Goal: Task Accomplishment & Management: Complete application form

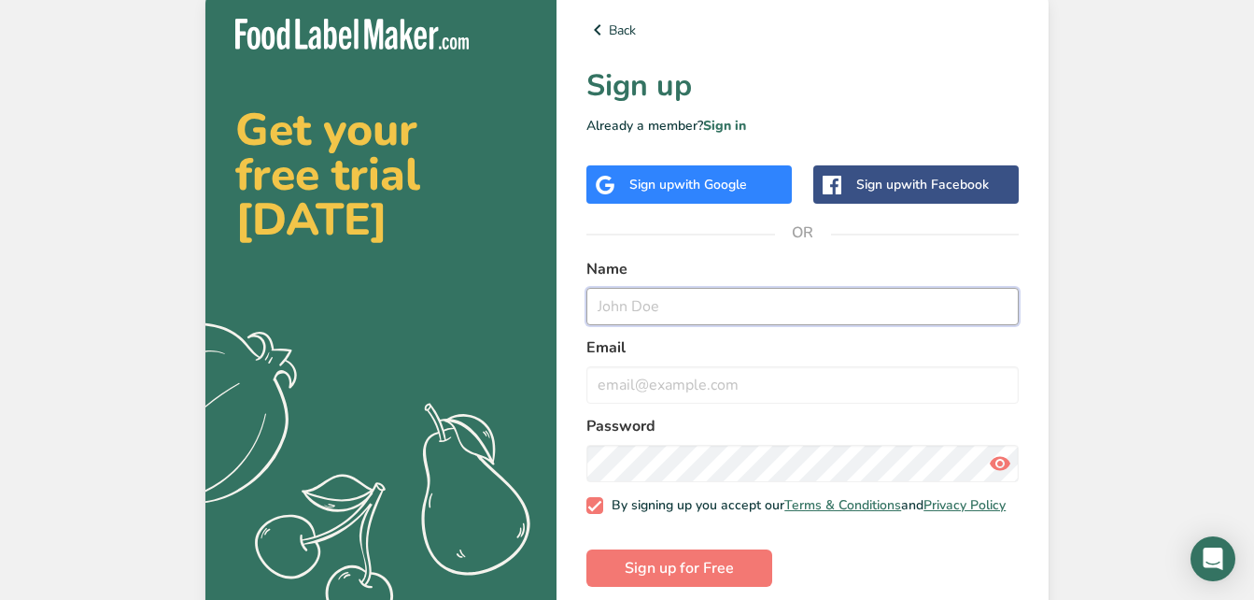
click at [701, 303] on input "text" at bounding box center [802, 306] width 432 height 37
type input "[PERSON_NAME]"
click at [648, 378] on input "email" at bounding box center [802, 384] width 432 height 37
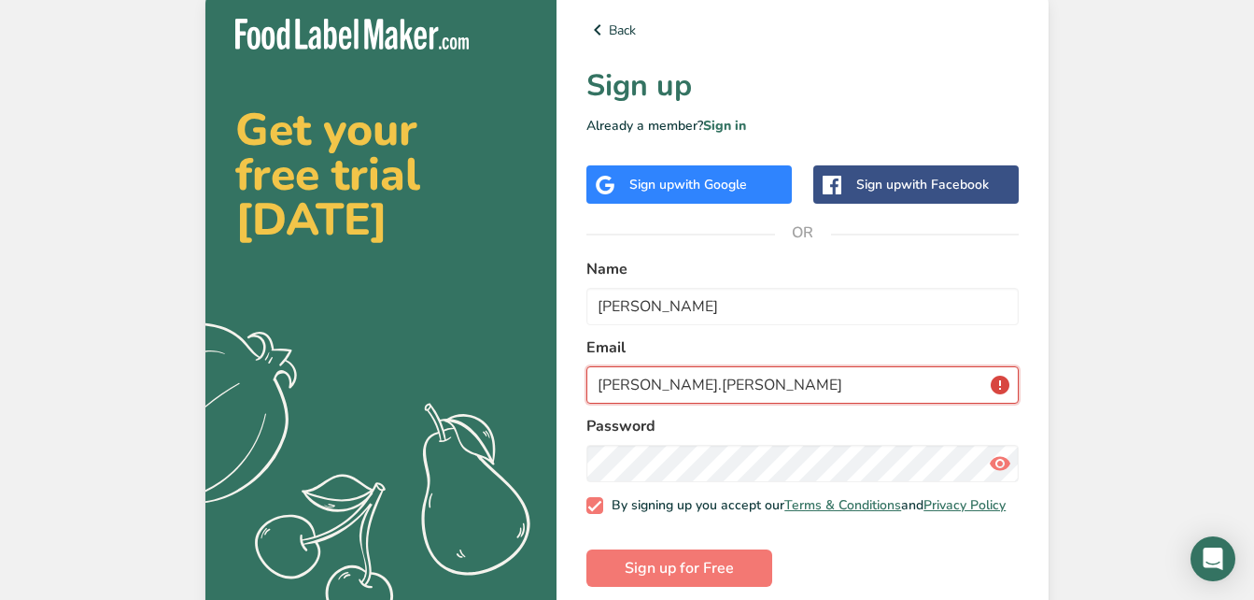
type input "[PERSON_NAME][EMAIL_ADDRESS][PERSON_NAME][DOMAIN_NAME]"
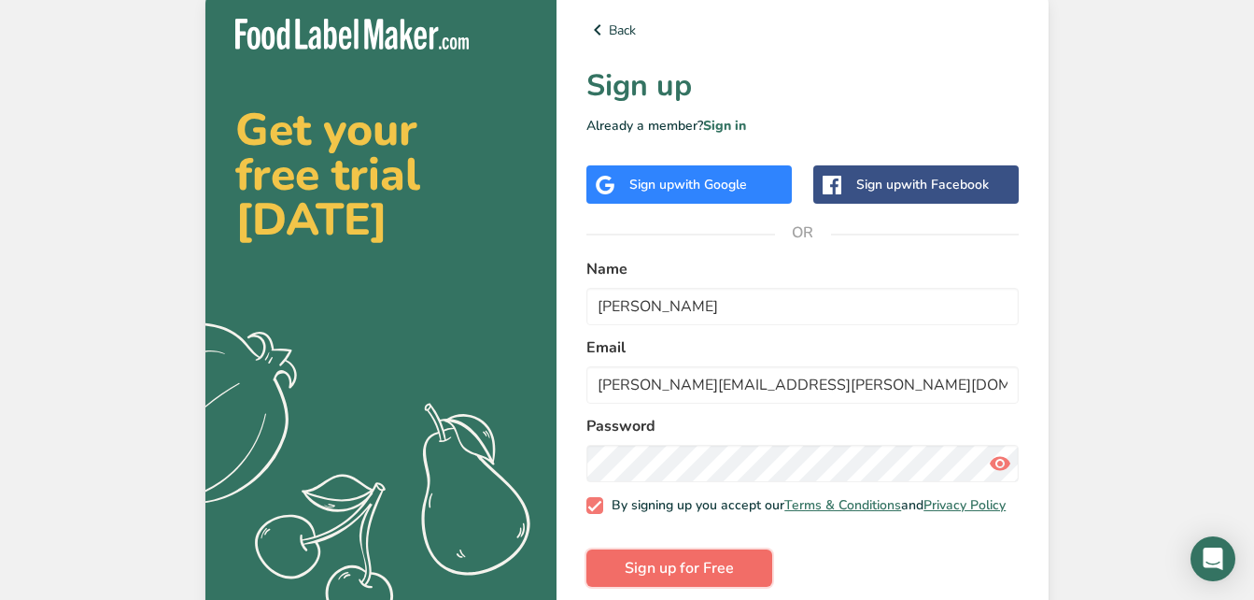
click at [664, 573] on span "Sign up for Free" at bounding box center [679, 568] width 109 height 22
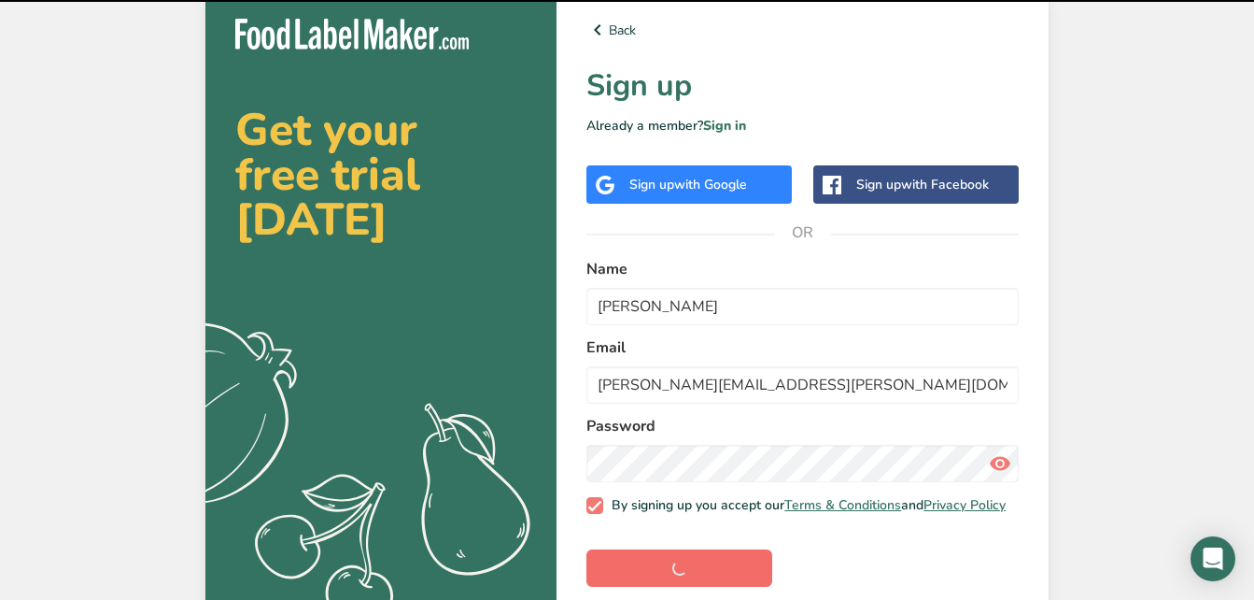
click at [664, 573] on form "Name [PERSON_NAME] Email [PERSON_NAME][EMAIL_ADDRESS][PERSON_NAME][DOMAIN_NAME]…" at bounding box center [802, 422] width 432 height 329
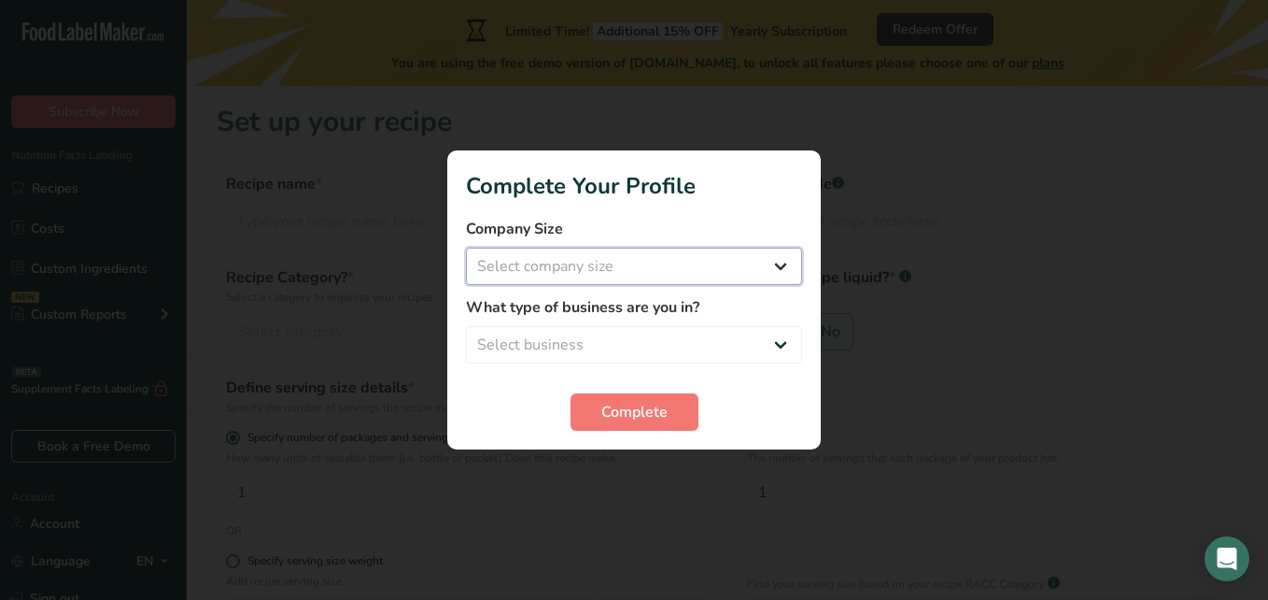
click at [778, 263] on select "Select company size Fewer than 10 Employees 10 to 50 Employees 51 to 500 Employ…" at bounding box center [634, 265] width 336 height 37
click at [466, 247] on select "Select company size Fewer than 10 Employees 10 to 50 Employees 51 to 500 Employ…" at bounding box center [634, 265] width 336 height 37
click at [773, 264] on select "Fewer than 10 Employees 10 to 50 Employees 51 to 500 Employees Over 500 Employe…" at bounding box center [634, 265] width 336 height 37
click at [466, 247] on select "Fewer than 10 Employees 10 to 50 Employees 51 to 500 Employees Over 500 Employe…" at bounding box center [634, 265] width 336 height 37
click at [681, 282] on select "Fewer than 10 Employees 10 to 50 Employees 51 to 500 Employees Over 500 Employe…" at bounding box center [634, 265] width 336 height 37
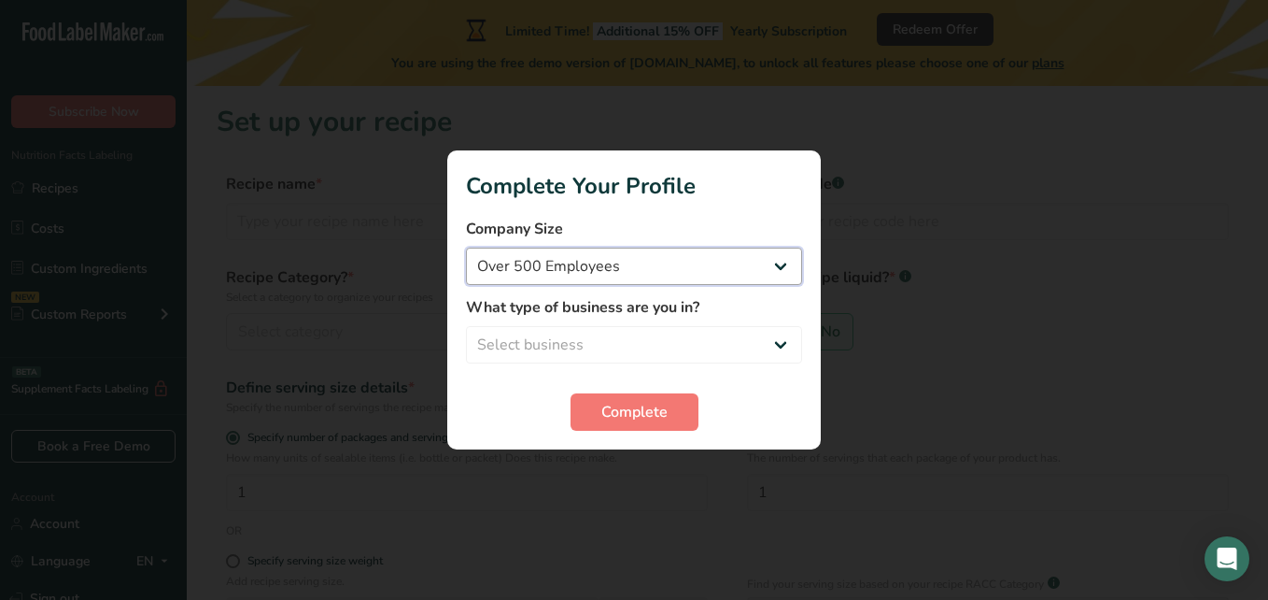
select select "1"
click at [466, 247] on select "Fewer than 10 Employees 10 to 50 Employees 51 to 500 Employees Over 500 Employe…" at bounding box center [634, 265] width 336 height 37
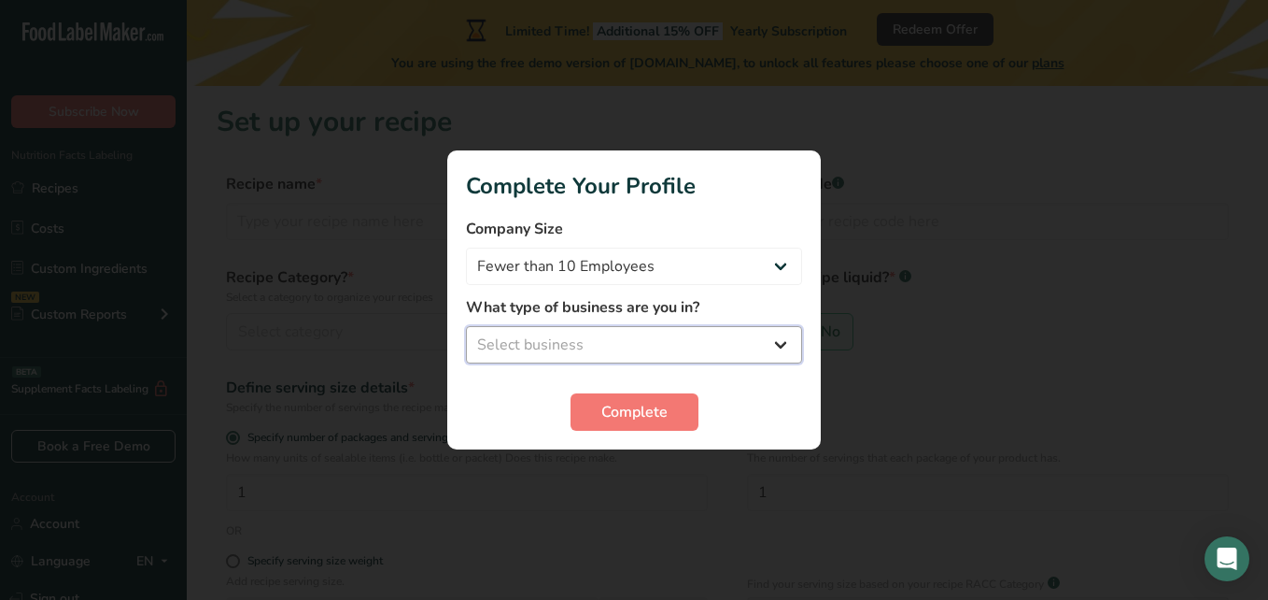
click at [647, 346] on select "Select business Packaged Food Manufacturer Restaurant & Cafe Bakery Meal Plans …" at bounding box center [634, 344] width 336 height 37
select select "5"
click at [466, 326] on select "Select business Packaged Food Manufacturer Restaurant & Cafe Bakery Meal Plans …" at bounding box center [634, 344] width 336 height 37
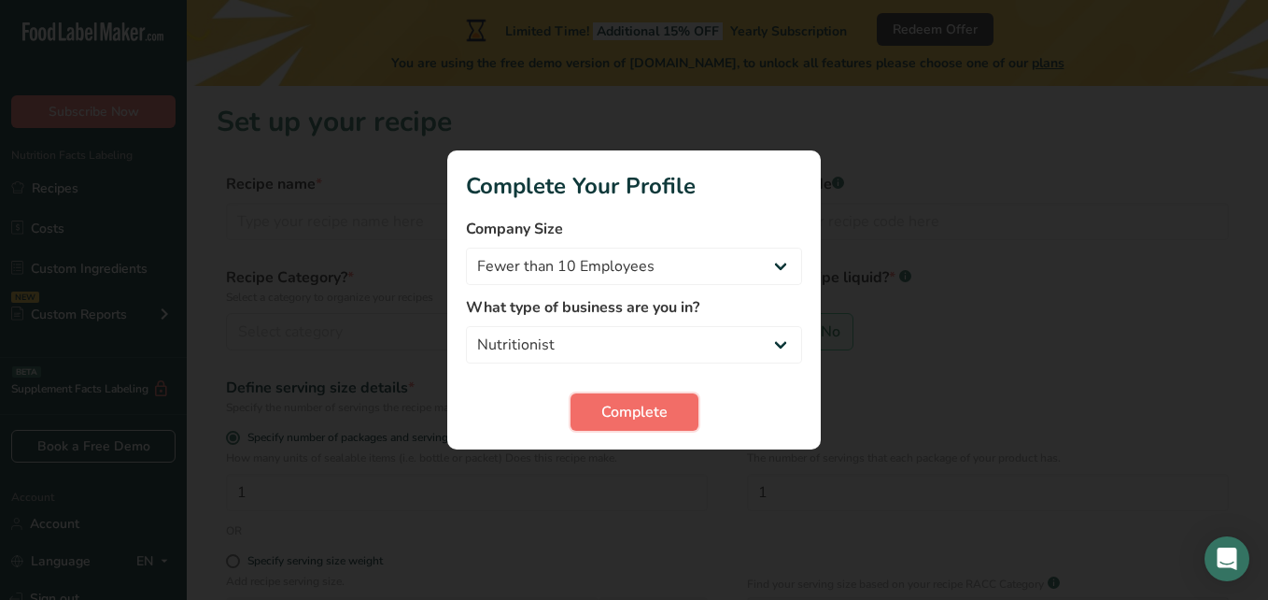
click at [648, 415] on span "Complete" at bounding box center [634, 412] width 66 height 22
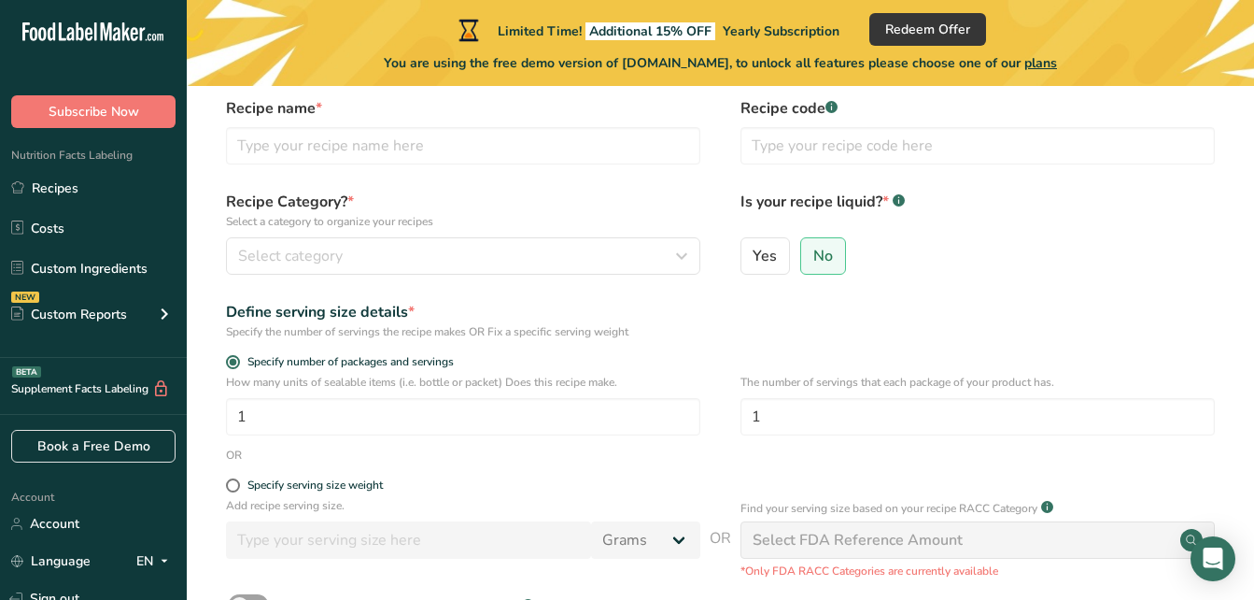
scroll to position [77, 0]
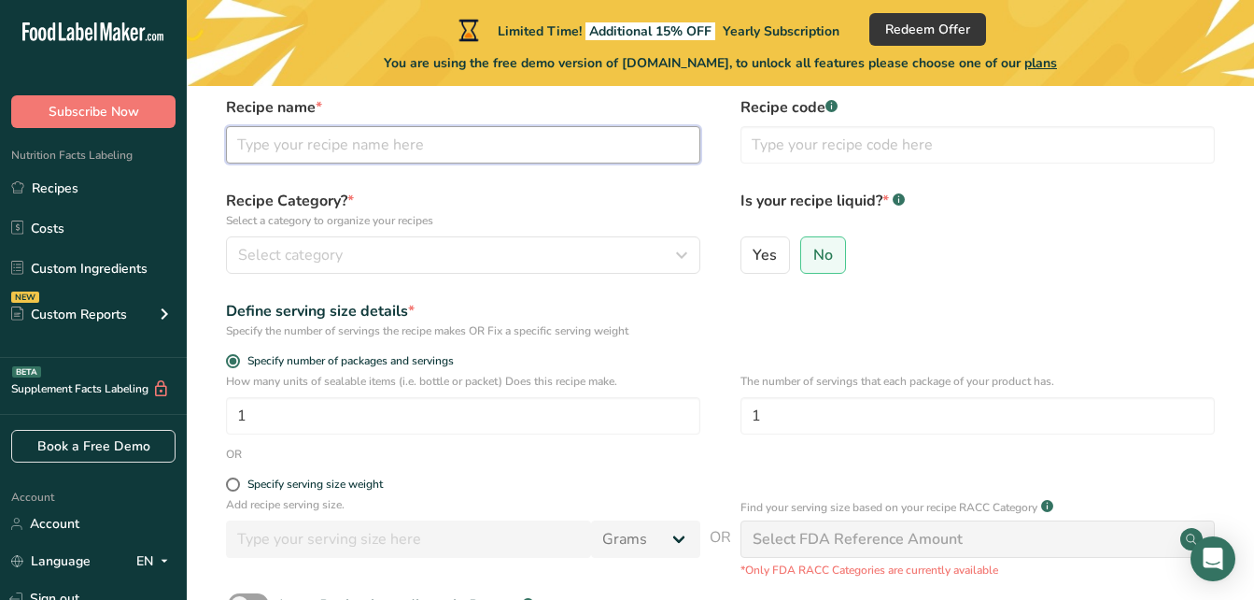
click at [342, 137] on input "text" at bounding box center [463, 144] width 474 height 37
type input "A"
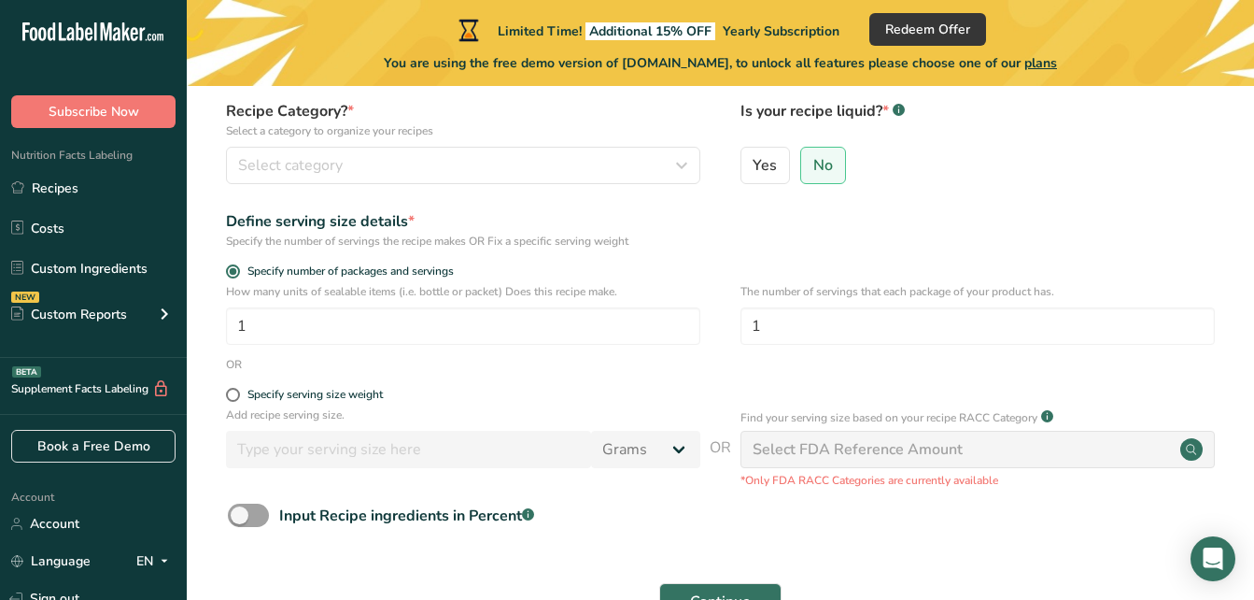
scroll to position [167, 0]
type input "Acai Liofilizado"
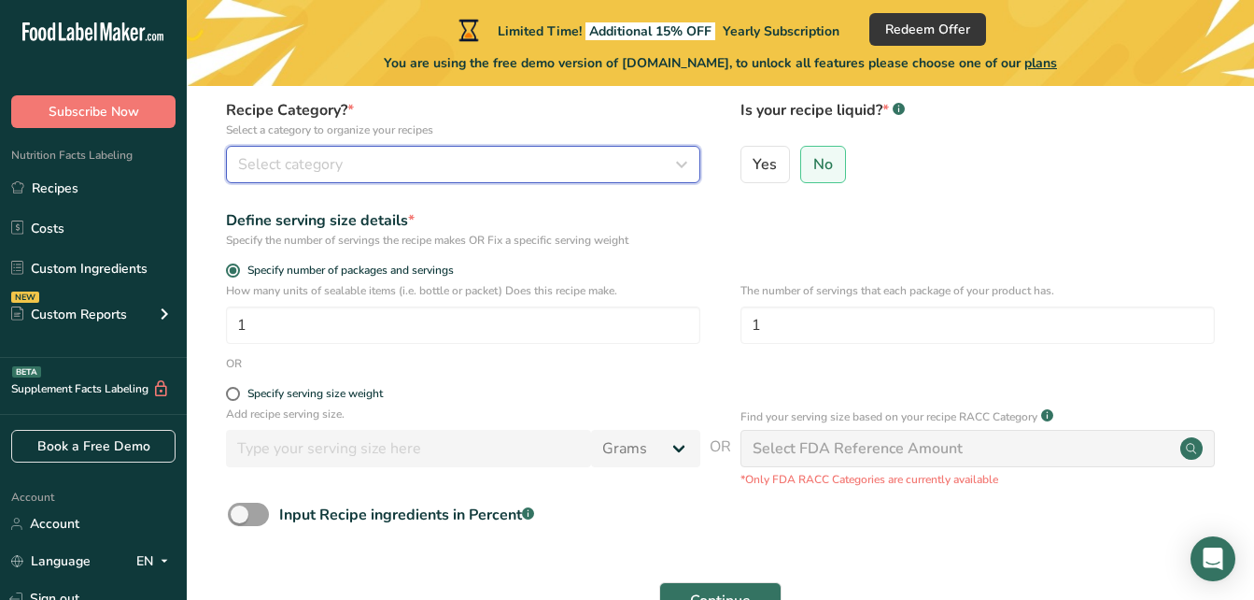
click at [397, 176] on button "Select category" at bounding box center [463, 164] width 474 height 37
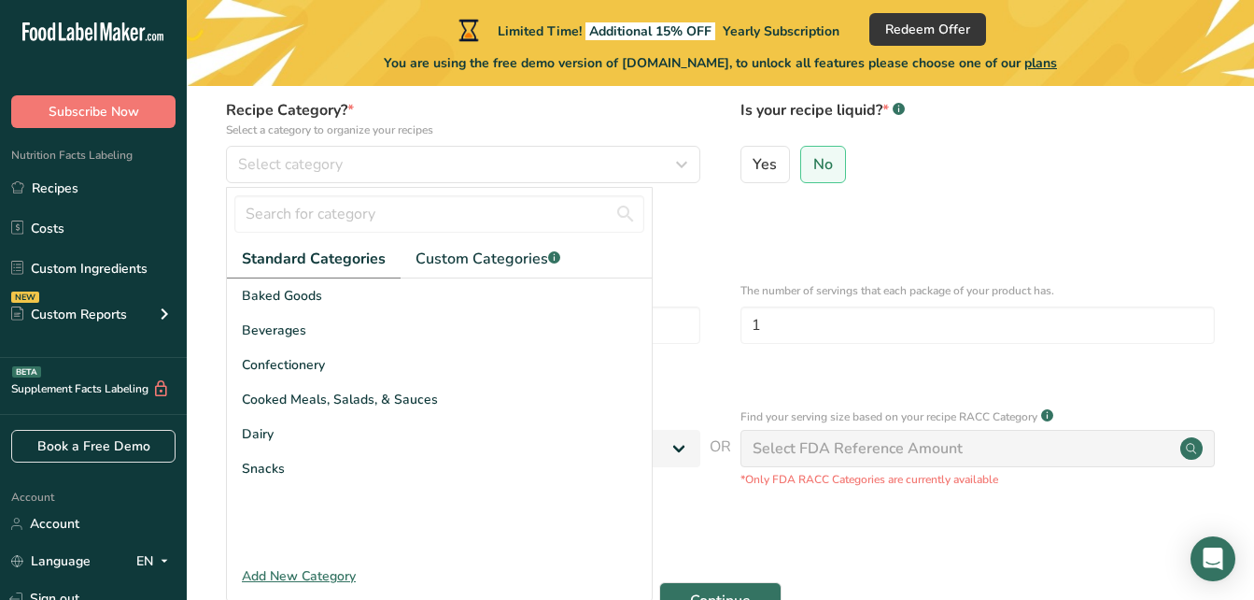
click at [681, 194] on form "Recipe name * Acai Liofilizado Recipe code .a-a{fill:#347362;}.b-a{fill:#fff;} …" at bounding box center [721, 318] width 1008 height 625
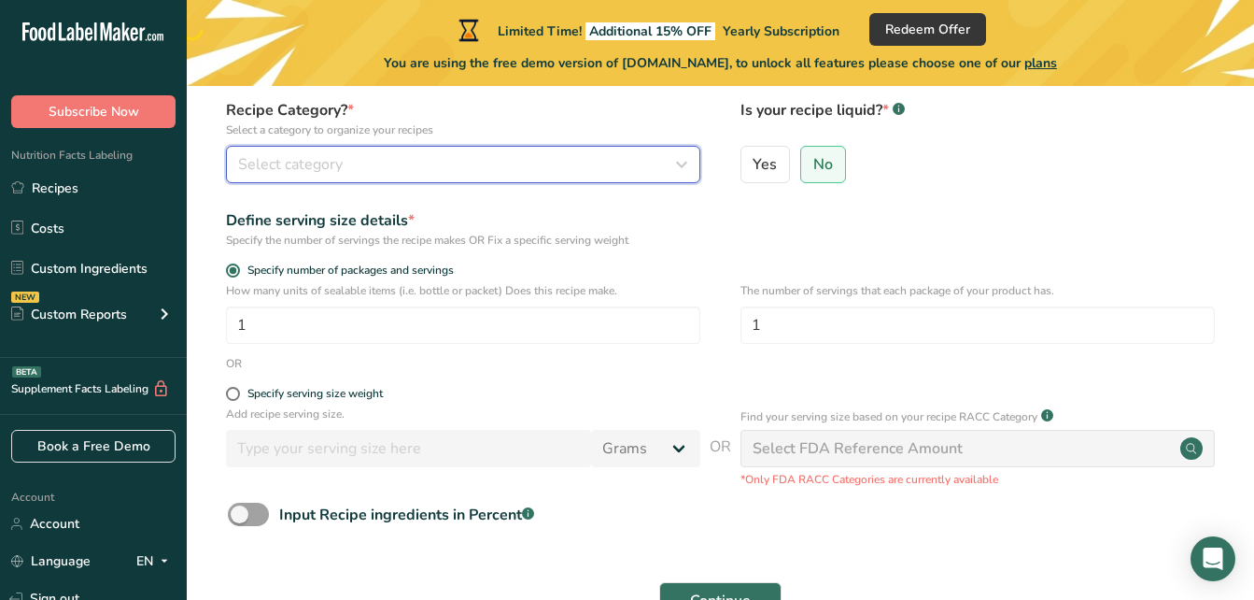
click at [476, 162] on div "Select category" at bounding box center [457, 164] width 439 height 22
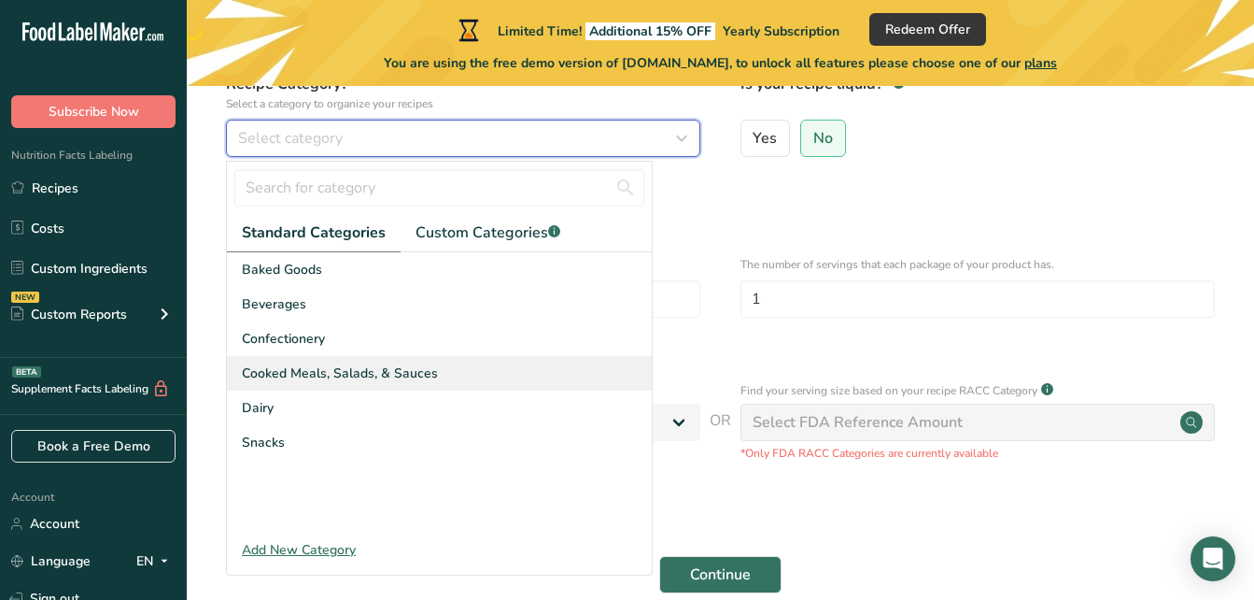
scroll to position [194, 0]
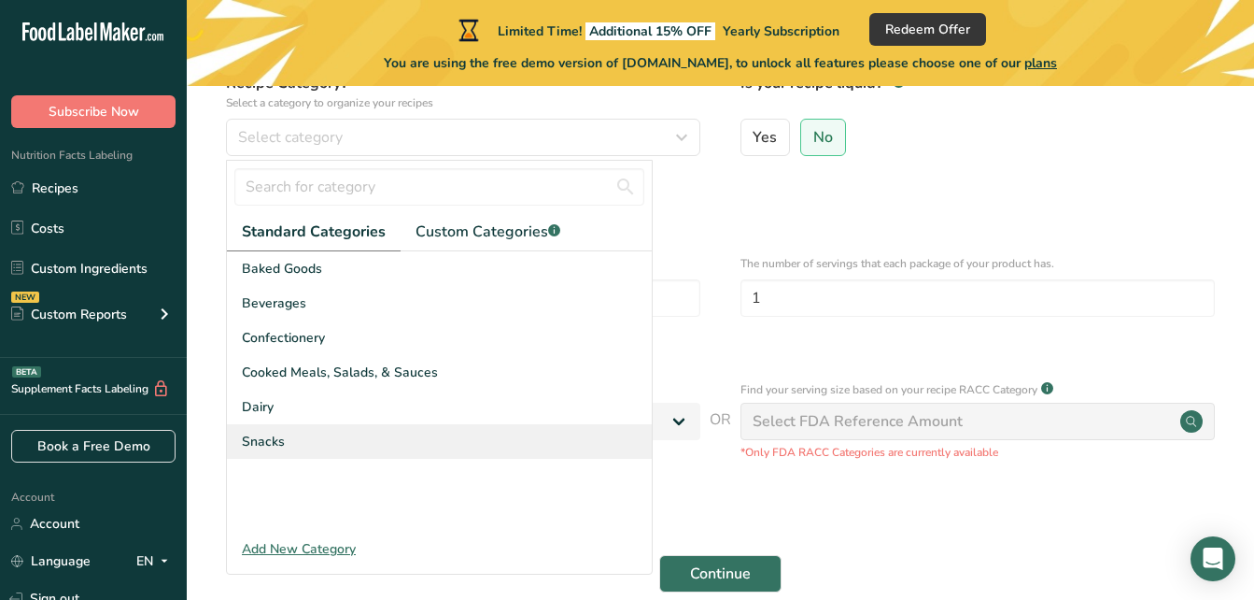
click at [289, 437] on div "Snacks" at bounding box center [439, 441] width 425 height 35
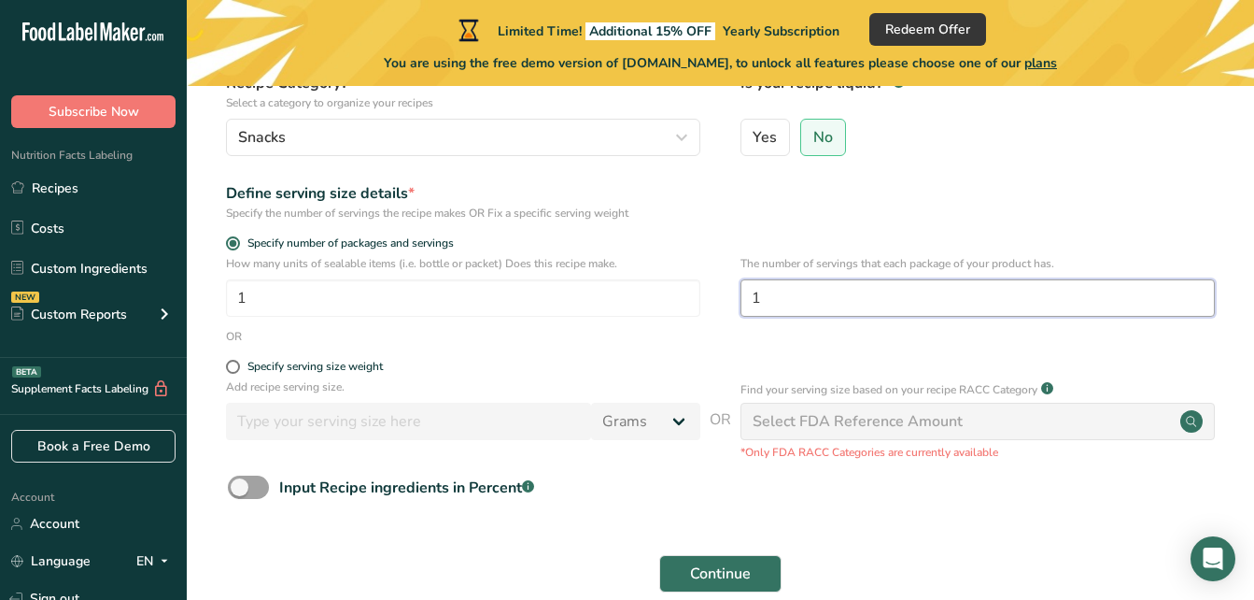
click at [803, 298] on input "1" at bounding box center [978, 297] width 474 height 37
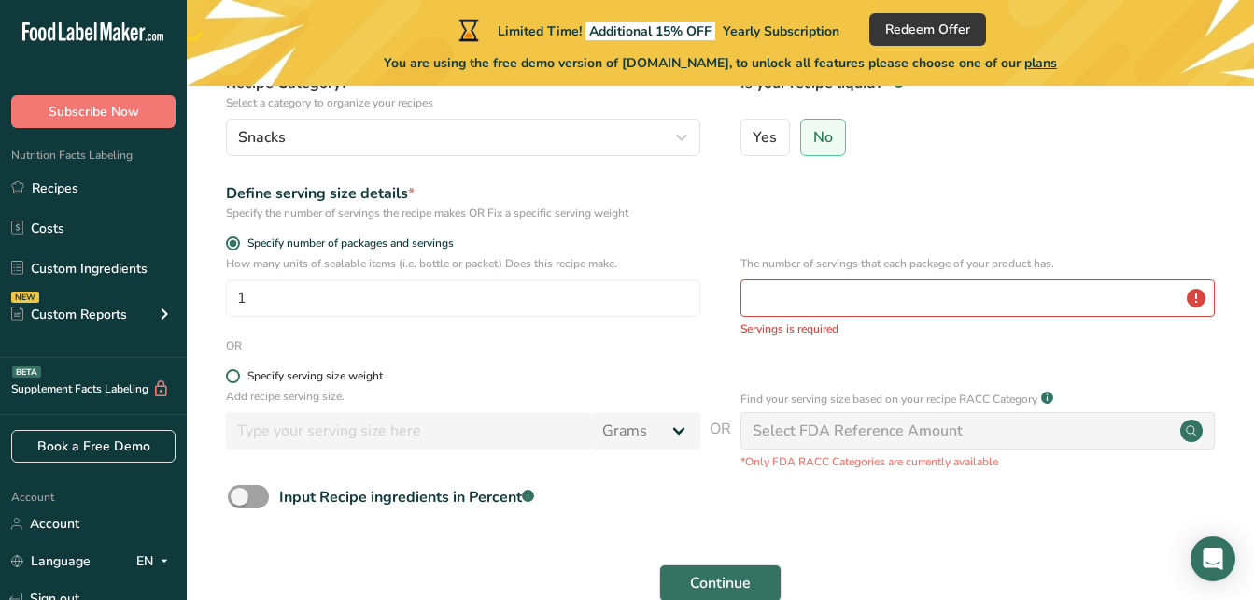
click at [236, 374] on span at bounding box center [233, 376] width 14 height 14
click at [236, 374] on input "Specify serving size weight" at bounding box center [232, 376] width 12 height 12
radio input "true"
radio input "false"
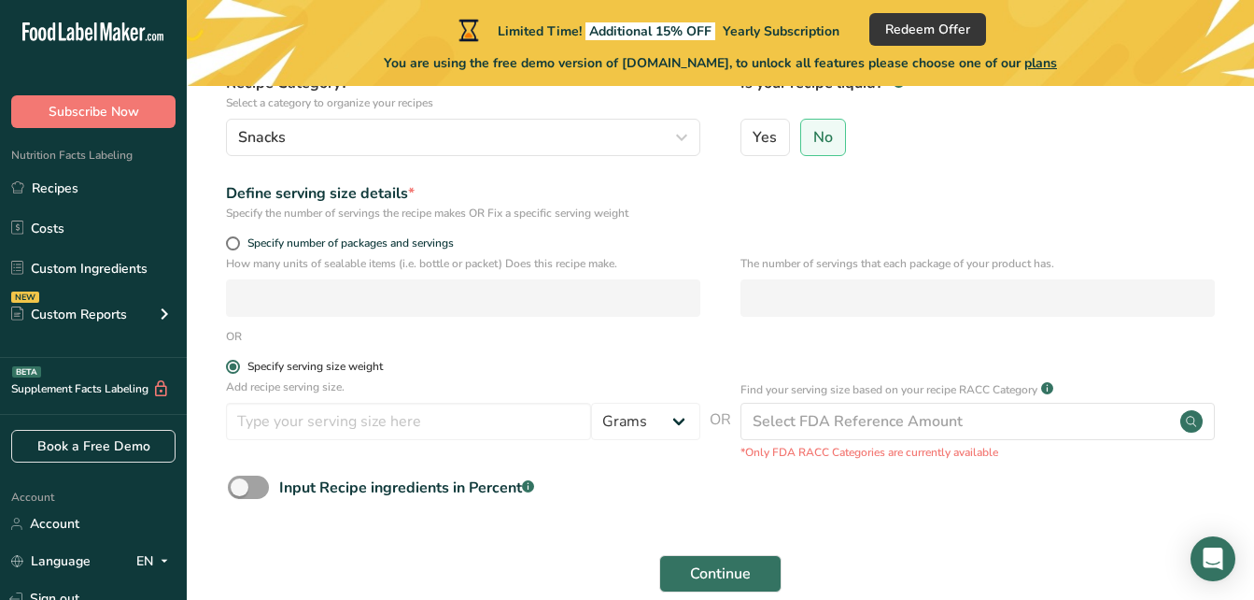
click at [233, 369] on span at bounding box center [233, 367] width 14 height 14
click at [233, 369] on input "Specify serving size weight" at bounding box center [232, 366] width 12 height 12
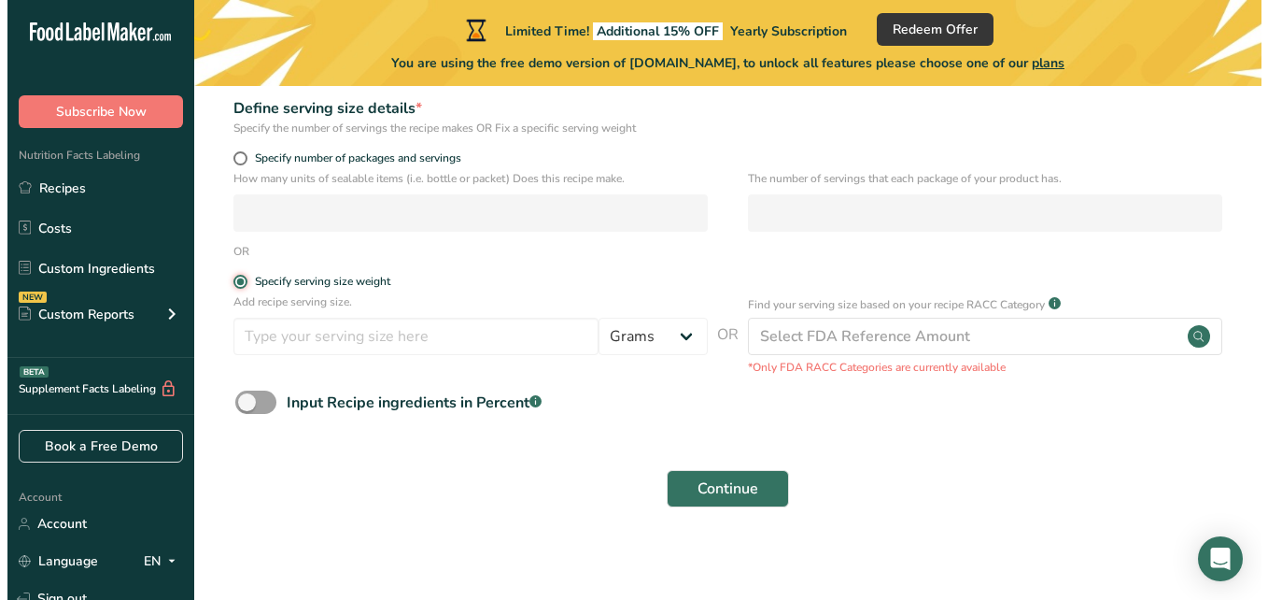
scroll to position [280, 0]
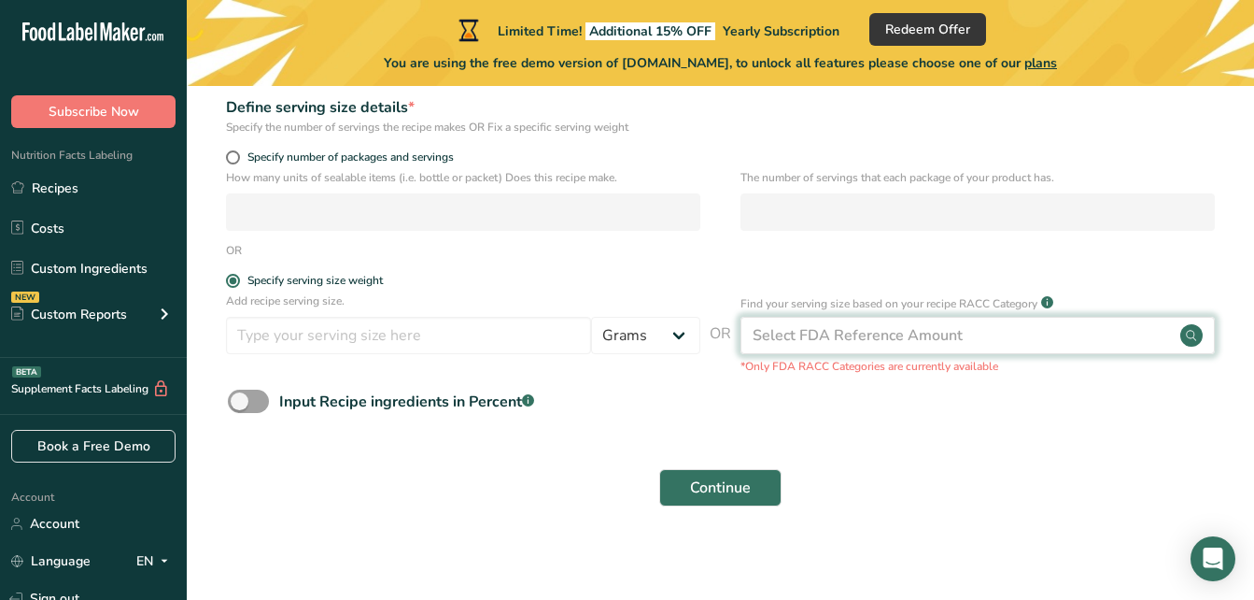
click at [789, 329] on div "Select FDA Reference Amount" at bounding box center [858, 335] width 210 height 22
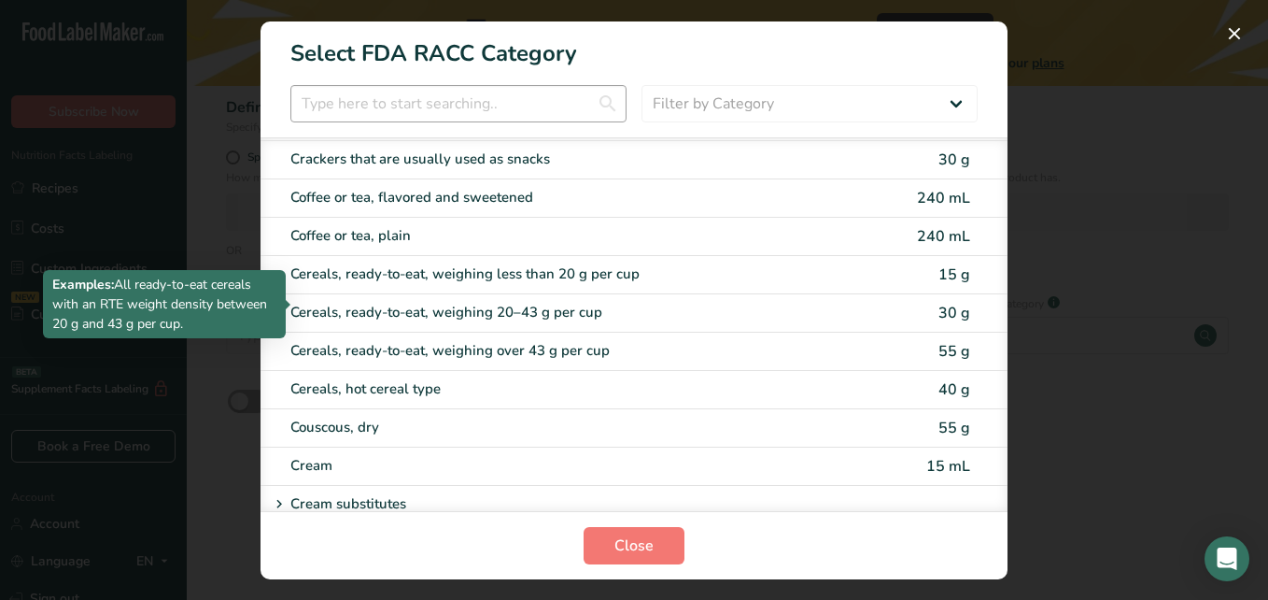
scroll to position [563, 0]
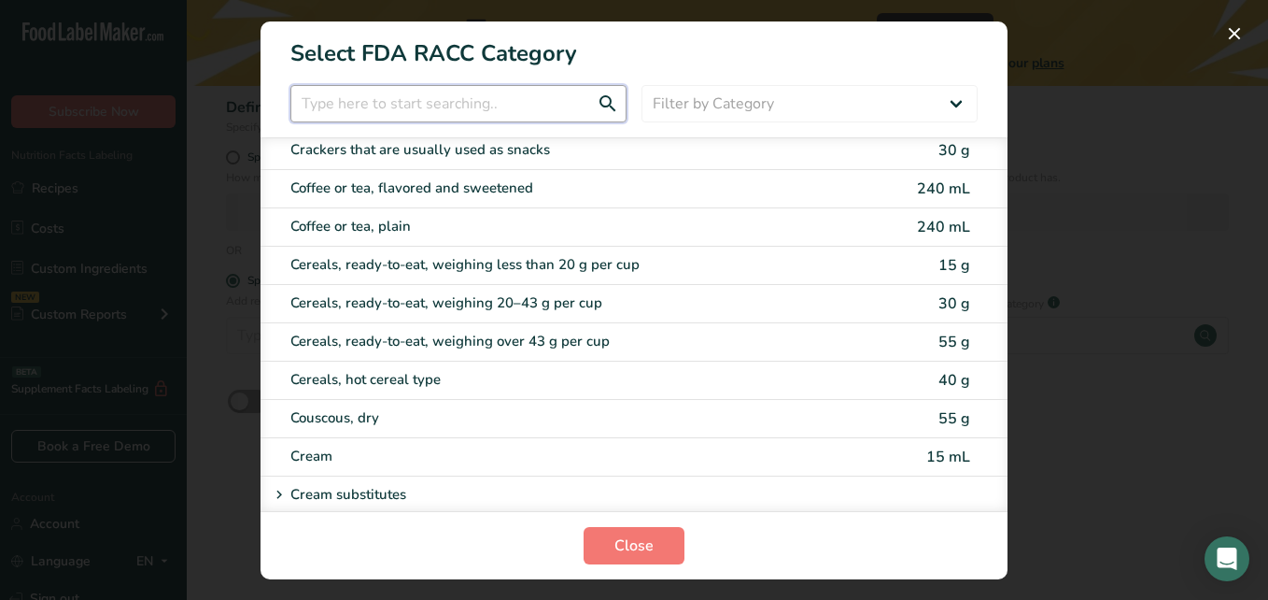
click at [489, 116] on input "RACC Category Selection Modal" at bounding box center [458, 103] width 336 height 37
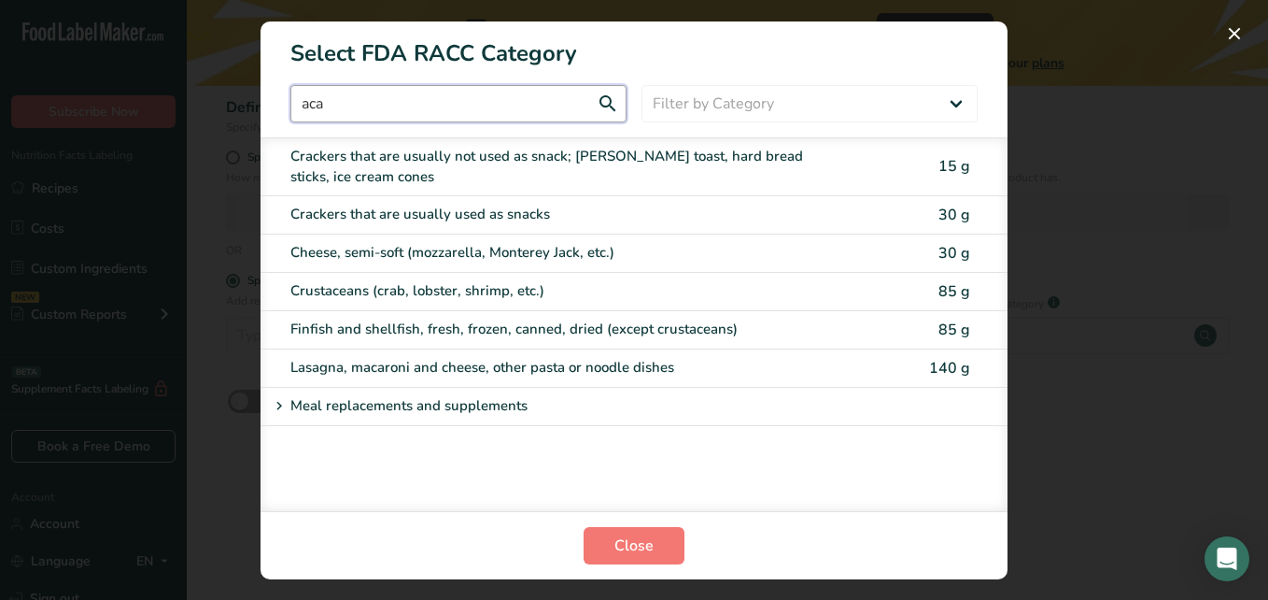
scroll to position [0, 0]
type input "a"
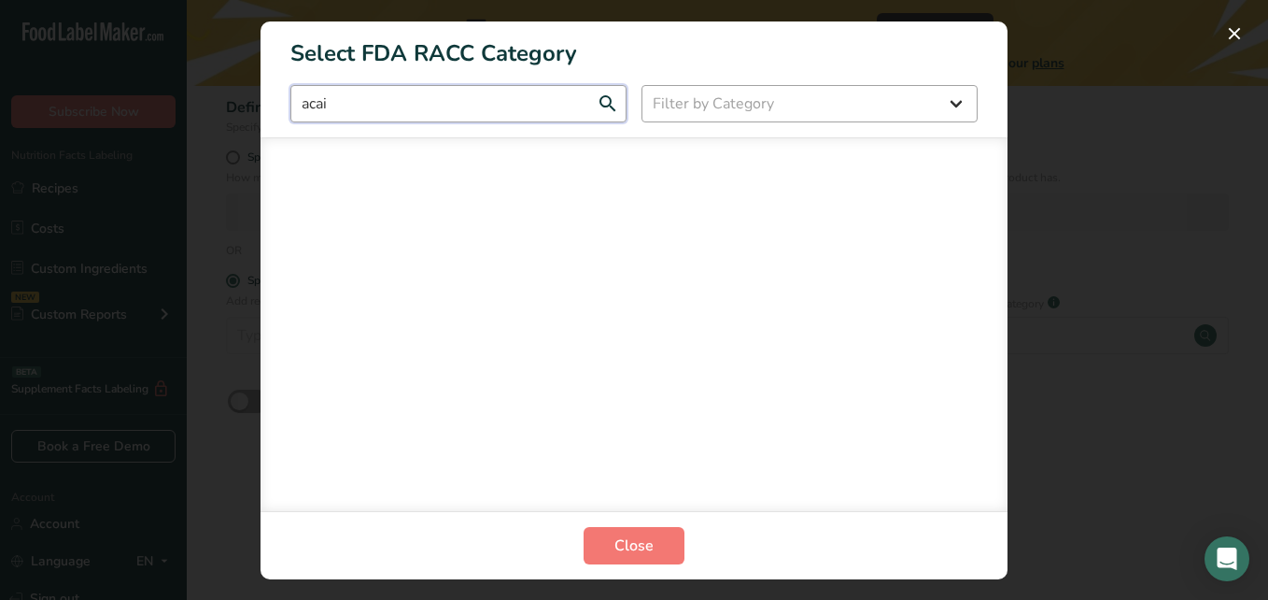
type input "acai"
click at [699, 108] on select "Filter by Category All Bakery products [GEOGRAPHIC_DATA] Cereals and other grai…" at bounding box center [810, 103] width 336 height 37
select select "RACC Category Selection Modal"
click at [642, 85] on select "Filter by Category All Bakery products [GEOGRAPHIC_DATA] Cereals and other grai…" at bounding box center [810, 103] width 336 height 37
click at [543, 107] on input "acai" at bounding box center [458, 103] width 336 height 37
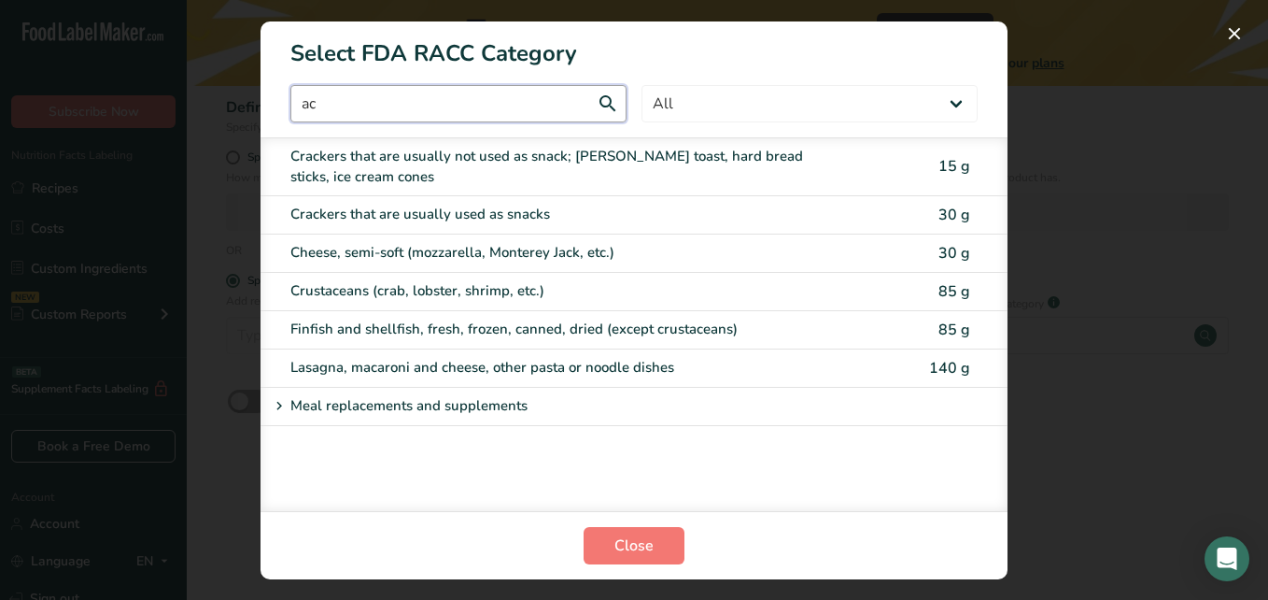
type input "a"
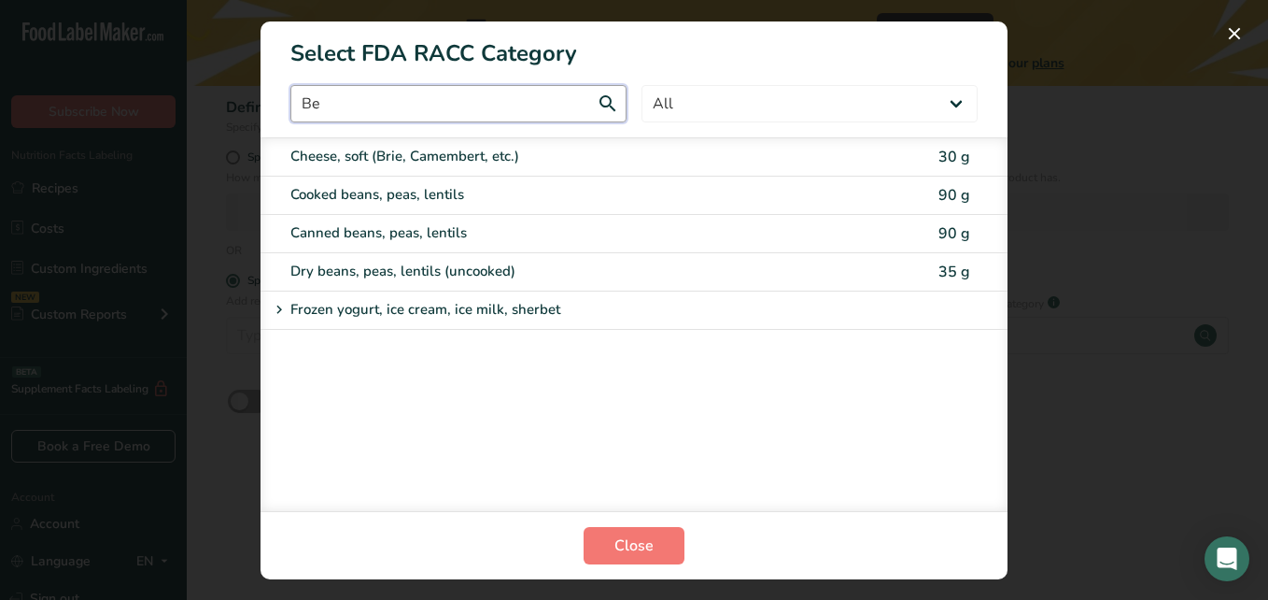
type input "B"
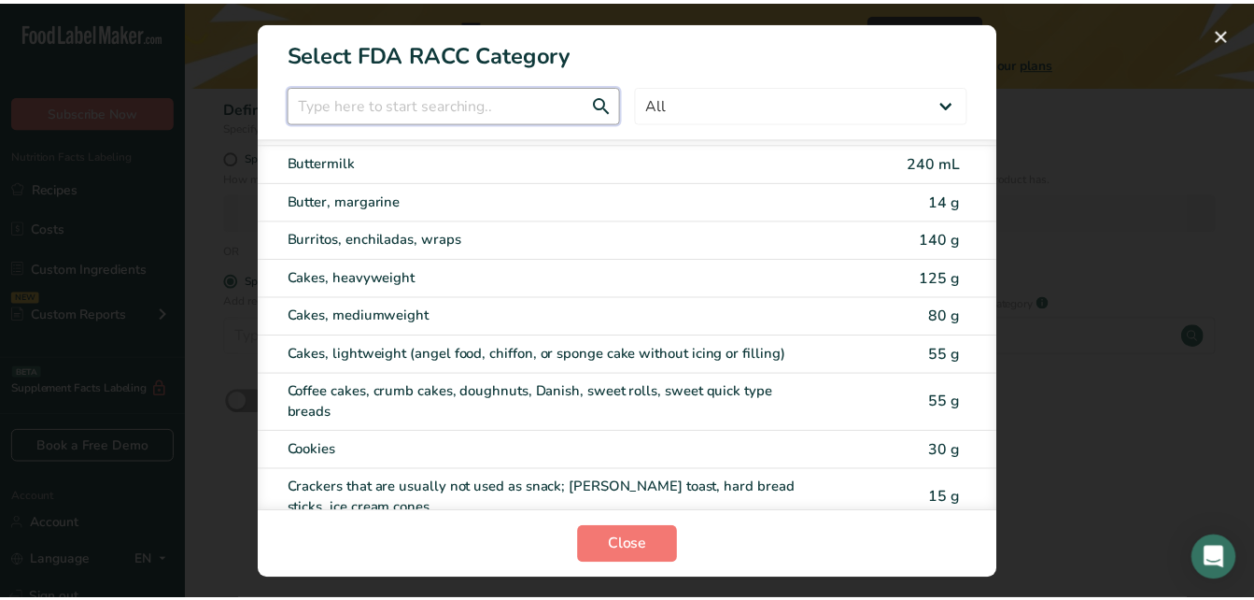
scroll to position [168, 0]
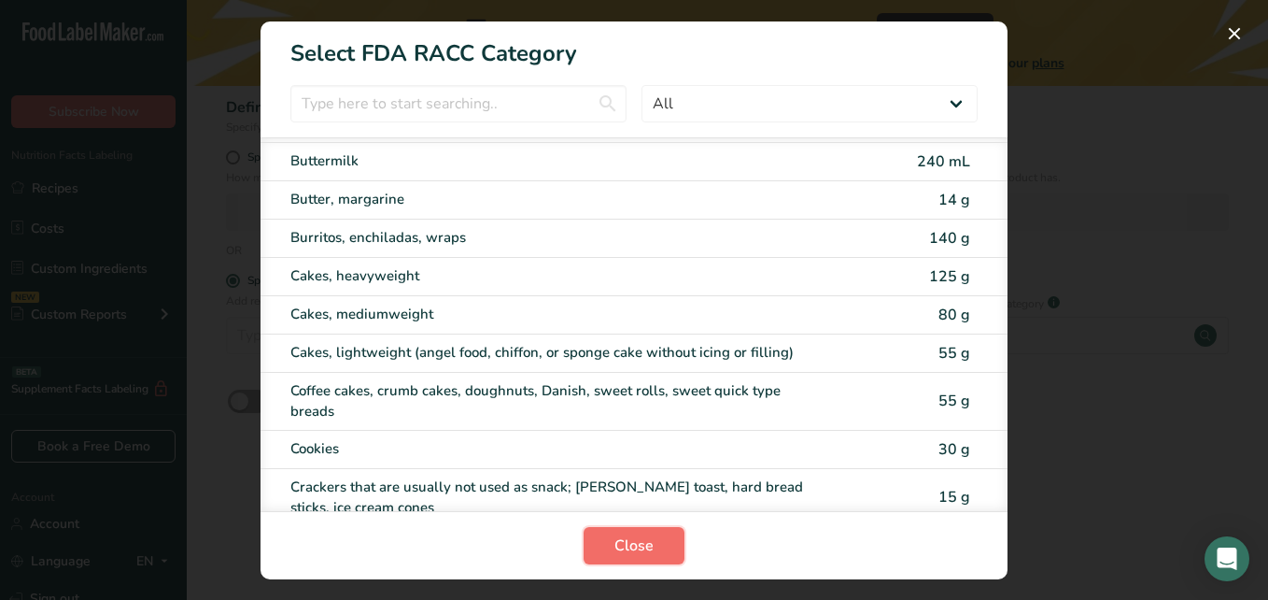
click at [609, 531] on button "Close" at bounding box center [634, 545] width 101 height 37
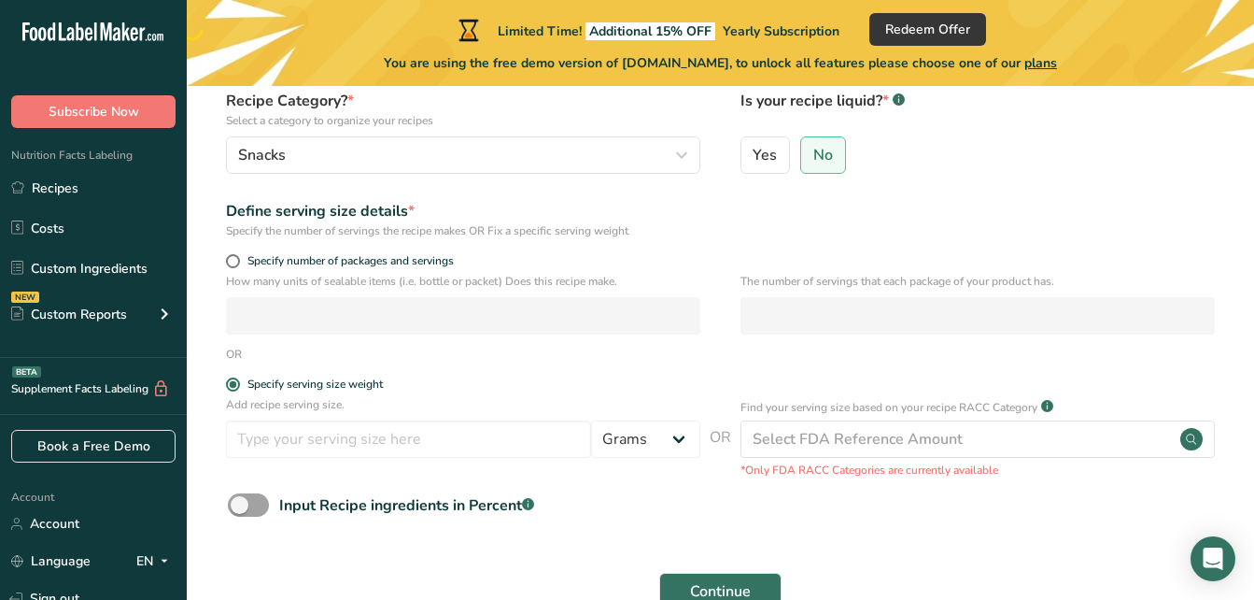
scroll to position [174, 0]
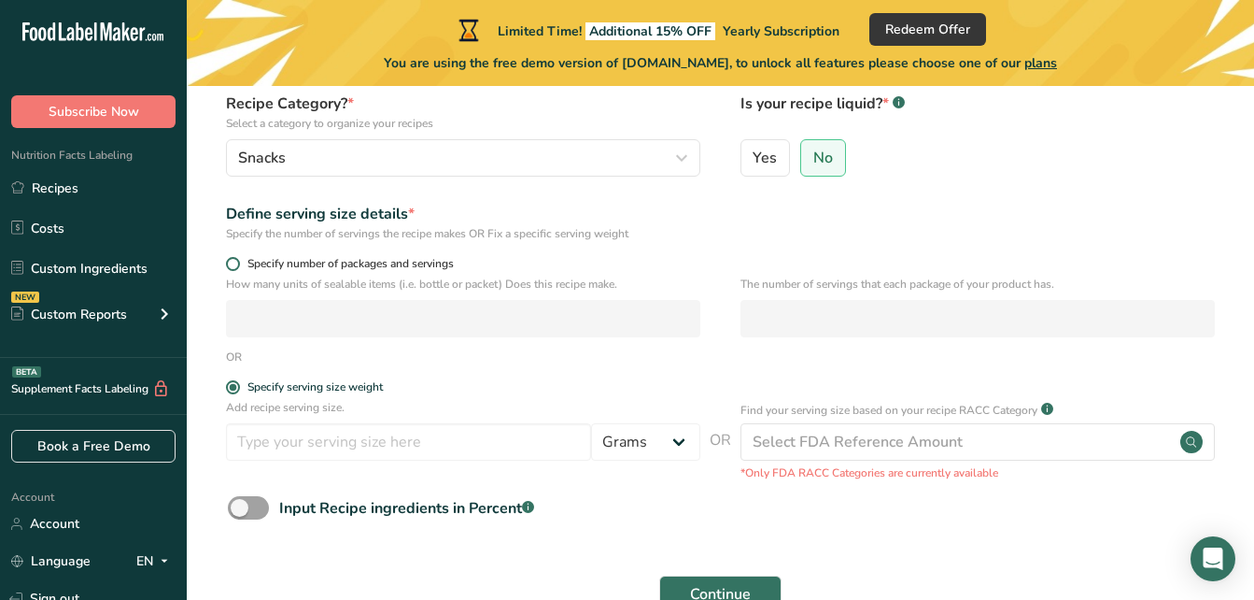
click at [235, 262] on span at bounding box center [233, 264] width 14 height 14
click at [235, 262] on input "Specify number of packages and servings" at bounding box center [232, 264] width 12 height 12
radio input "true"
radio input "false"
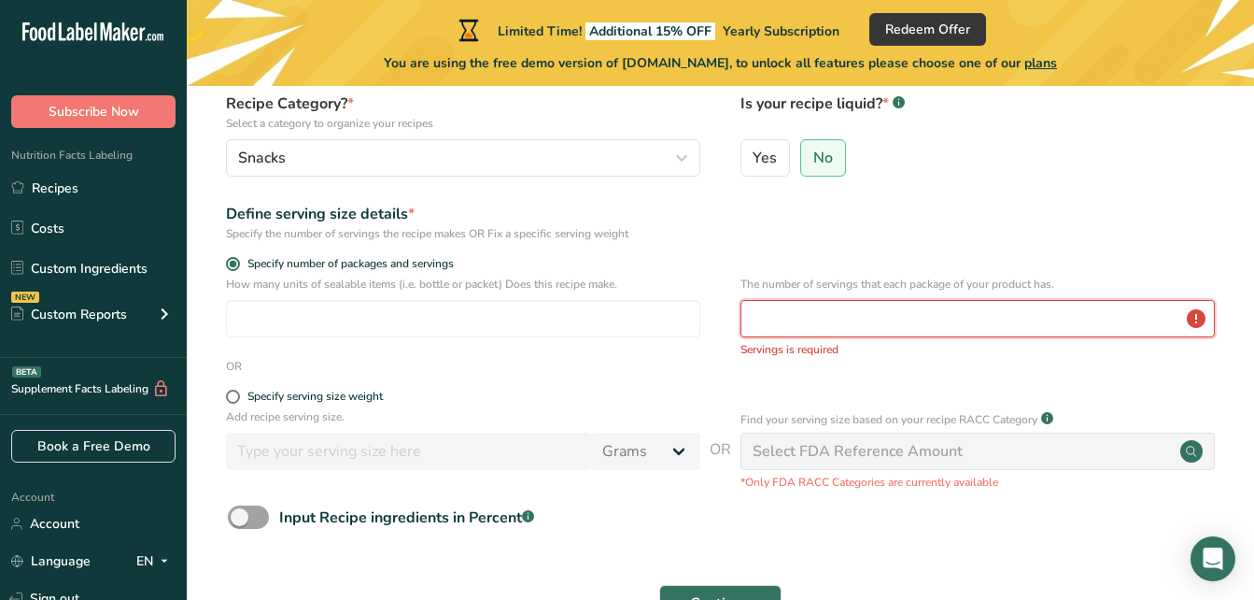
click at [898, 326] on input "number" at bounding box center [978, 318] width 474 height 37
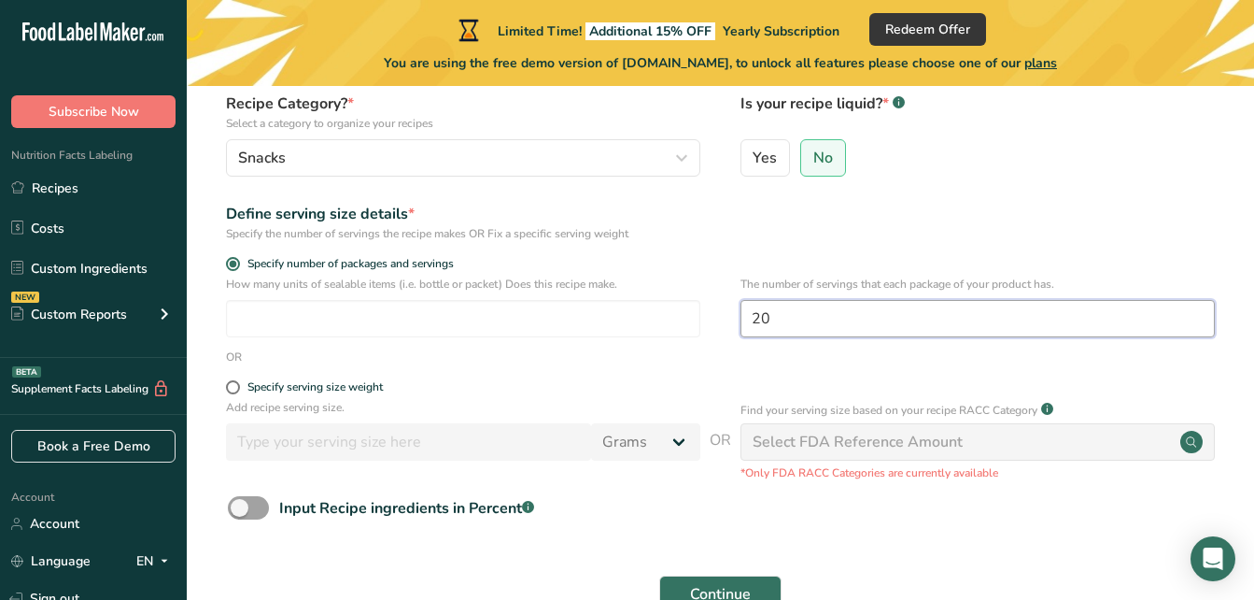
scroll to position [288, 0]
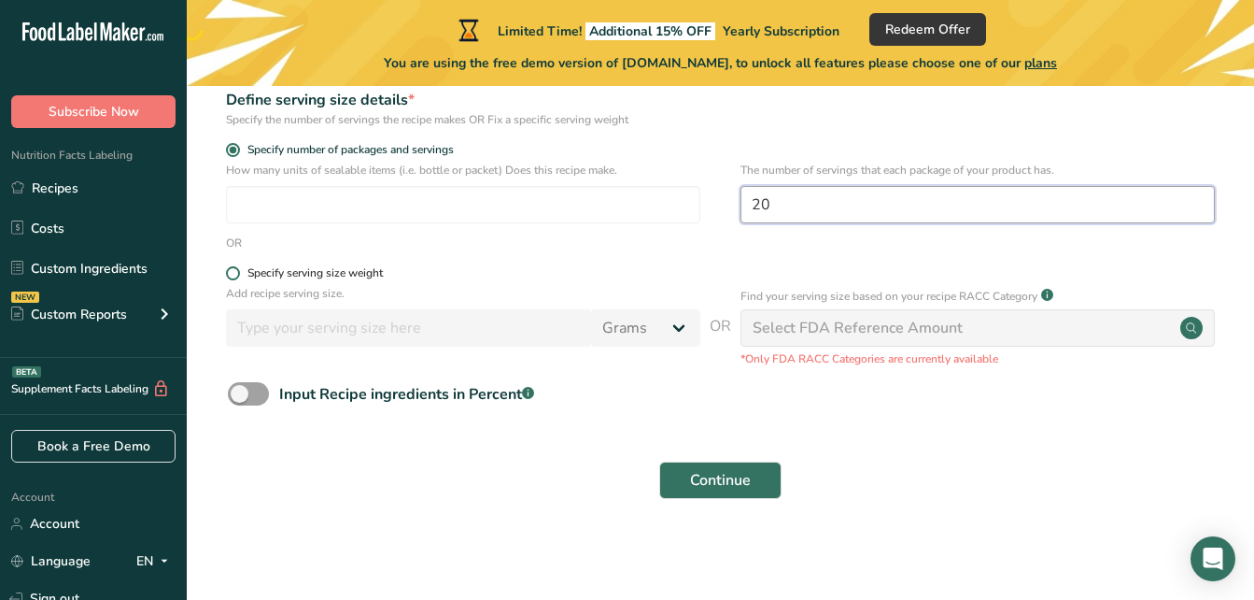
type input "20"
click at [232, 273] on span at bounding box center [233, 273] width 14 height 14
click at [232, 273] on input "Specify serving size weight" at bounding box center [232, 273] width 12 height 12
radio input "true"
radio input "false"
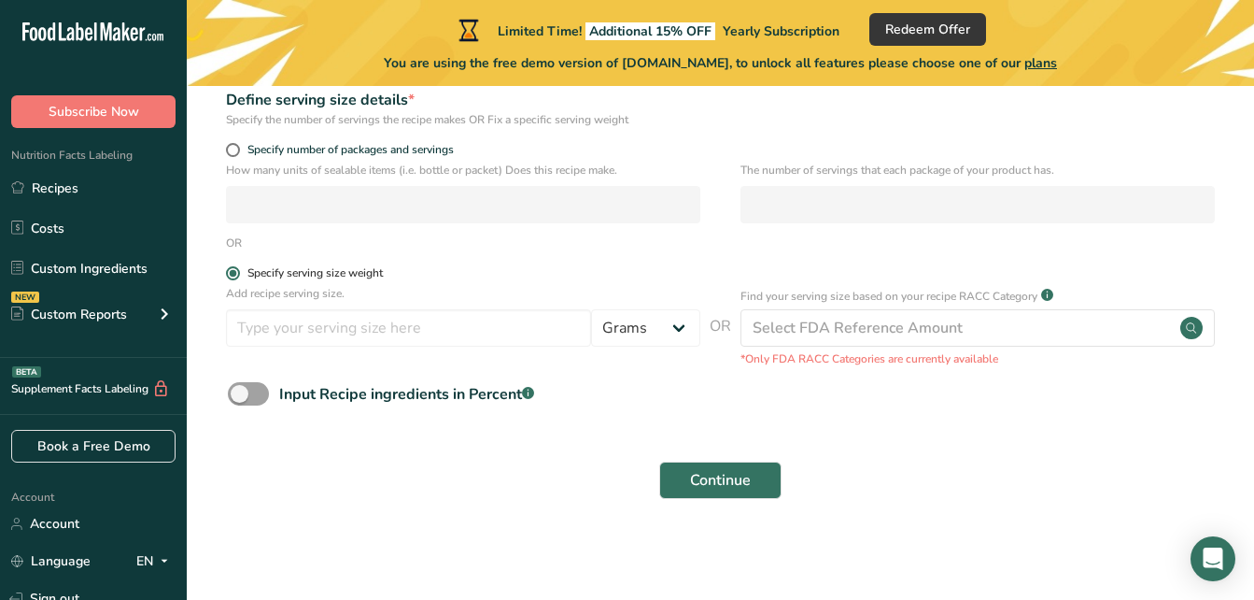
click at [232, 273] on span at bounding box center [233, 273] width 14 height 14
click at [232, 273] on input "Specify serving size weight" at bounding box center [232, 273] width 12 height 12
click at [232, 273] on span at bounding box center [233, 273] width 14 height 14
click at [232, 273] on input "Specify serving size weight" at bounding box center [232, 273] width 12 height 12
click at [234, 143] on span at bounding box center [233, 150] width 14 height 14
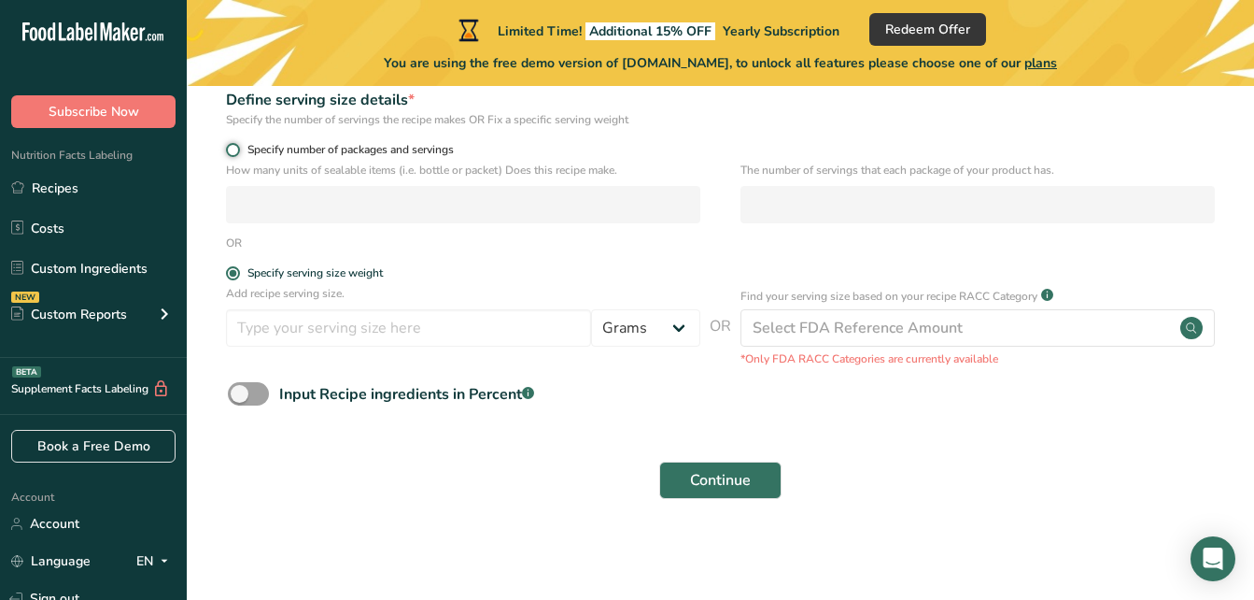
click at [234, 144] on input "Specify number of packages and servings" at bounding box center [232, 150] width 12 height 12
radio input "true"
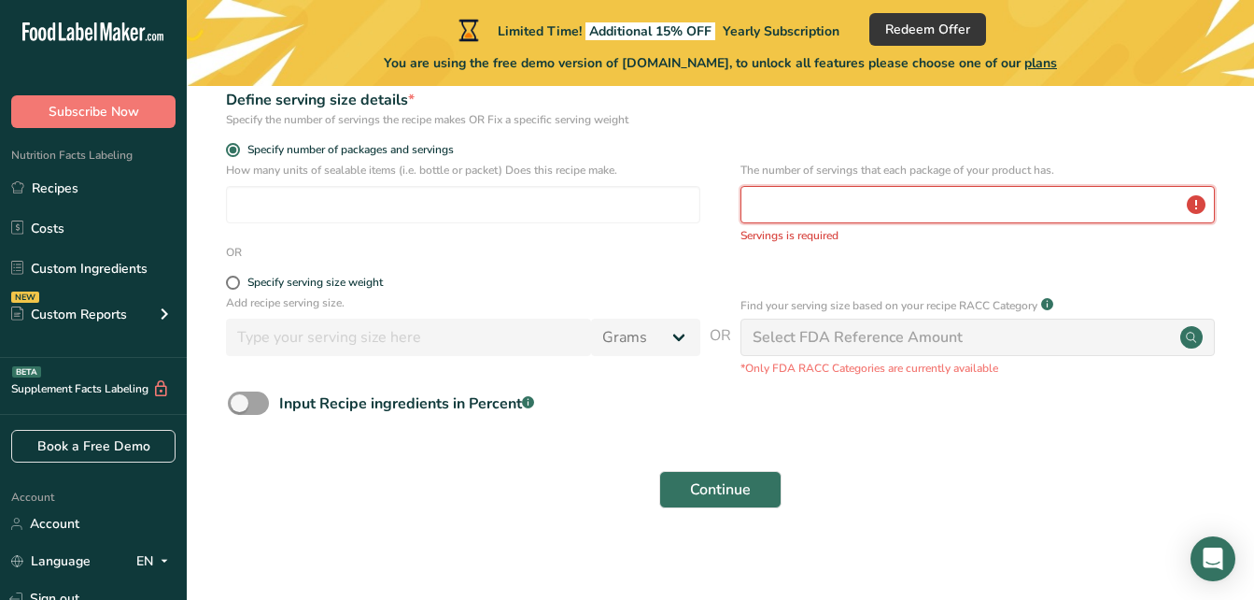
click at [826, 204] on input "number" at bounding box center [978, 204] width 474 height 37
click at [232, 286] on span at bounding box center [233, 282] width 14 height 14
click at [232, 286] on input "Specify serving size weight" at bounding box center [232, 282] width 12 height 12
radio input "true"
radio input "false"
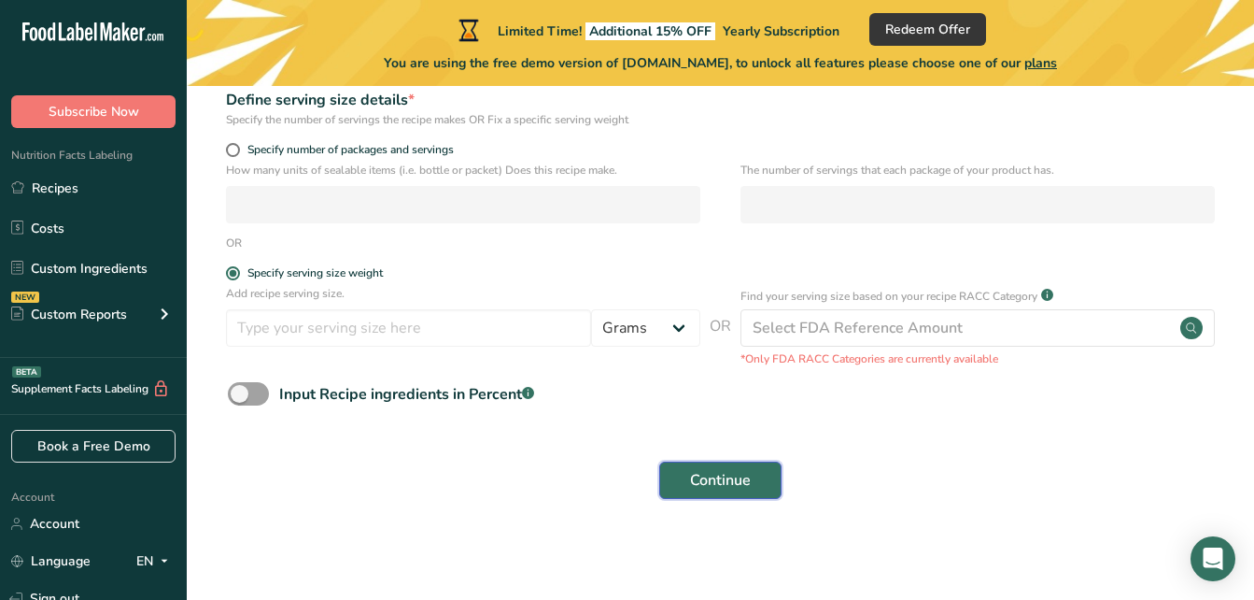
click at [738, 476] on span "Continue" at bounding box center [720, 480] width 61 height 22
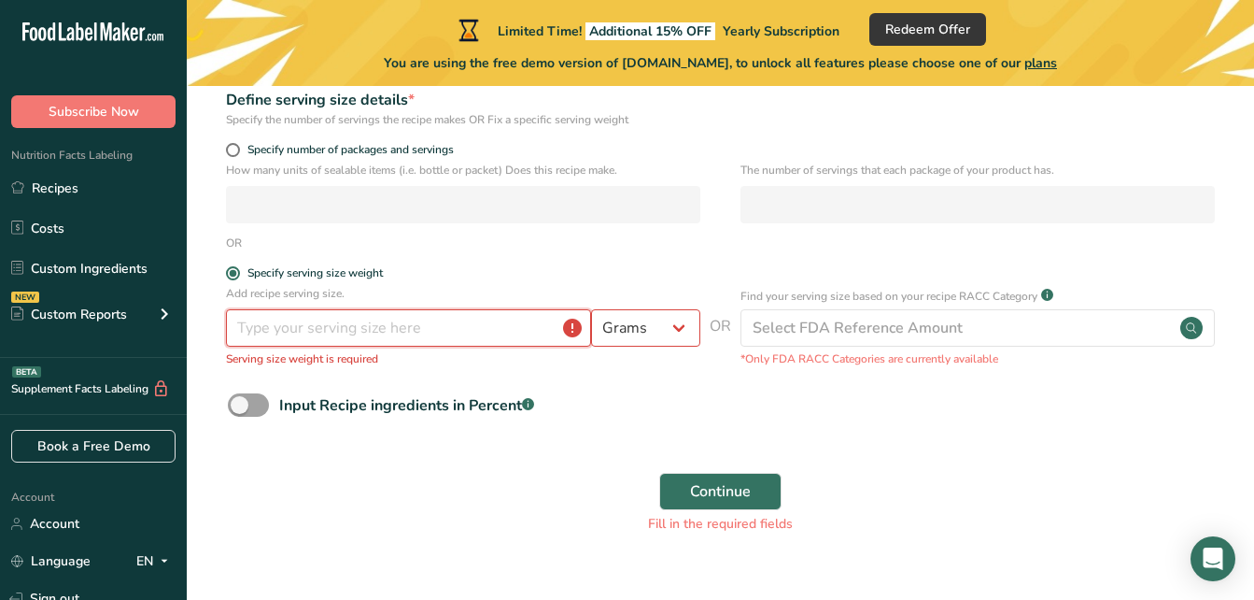
click at [363, 324] on input "number" at bounding box center [408, 327] width 365 height 37
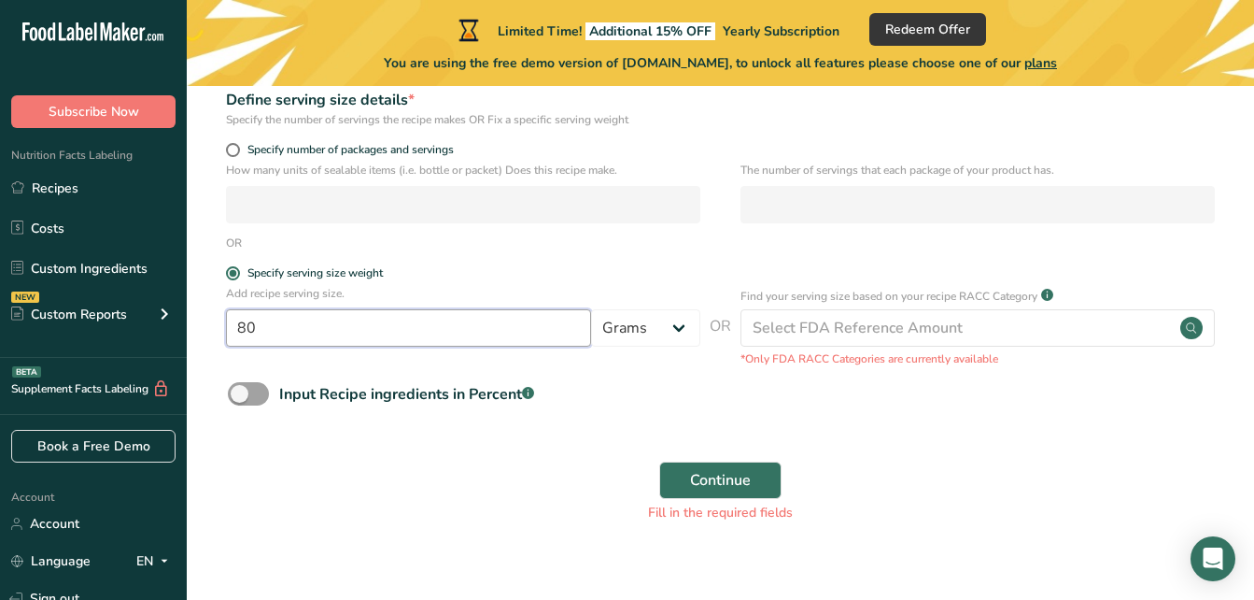
type input "8"
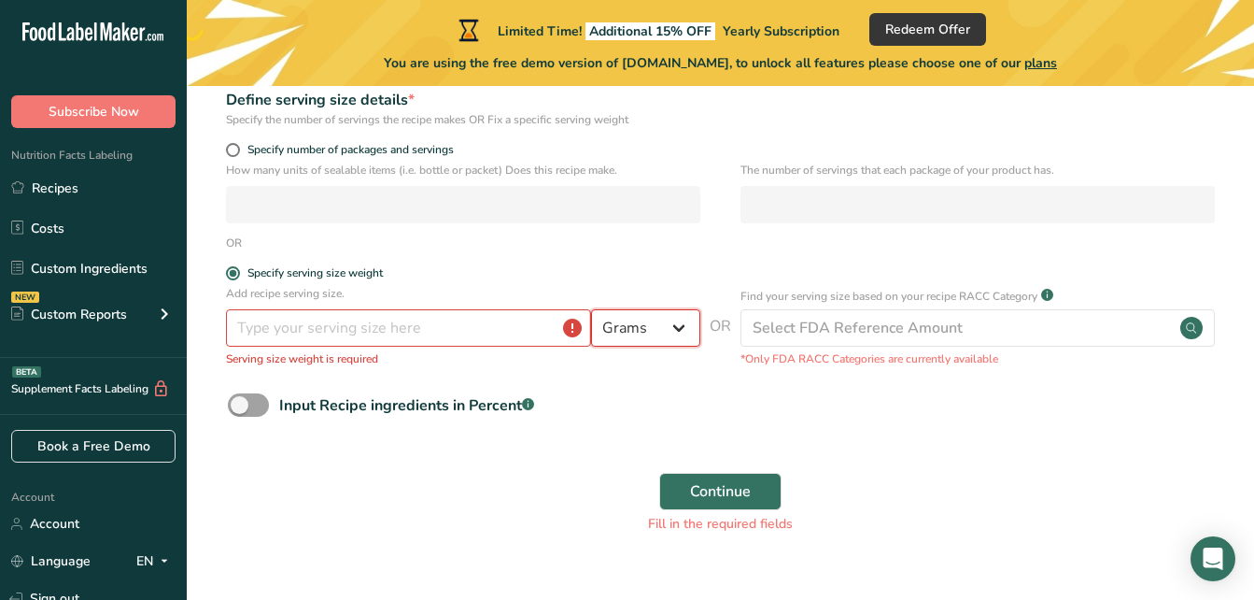
click at [667, 325] on select "Grams kg mg mcg lb oz l mL fl oz tbsp tsp cup qt gallon" at bounding box center [645, 327] width 109 height 37
click at [233, 153] on span at bounding box center [233, 150] width 14 height 14
click at [233, 153] on input "Specify number of packages and servings" at bounding box center [232, 150] width 12 height 12
radio input "true"
radio input "false"
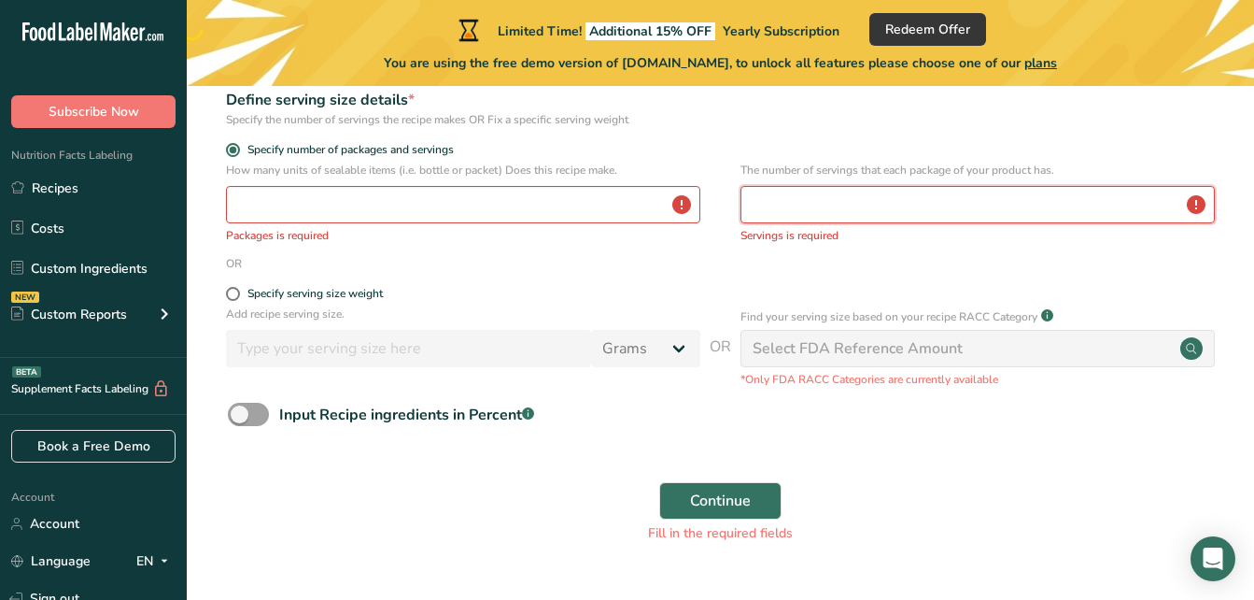
click at [1006, 203] on input "number" at bounding box center [978, 204] width 474 height 37
type input "20"
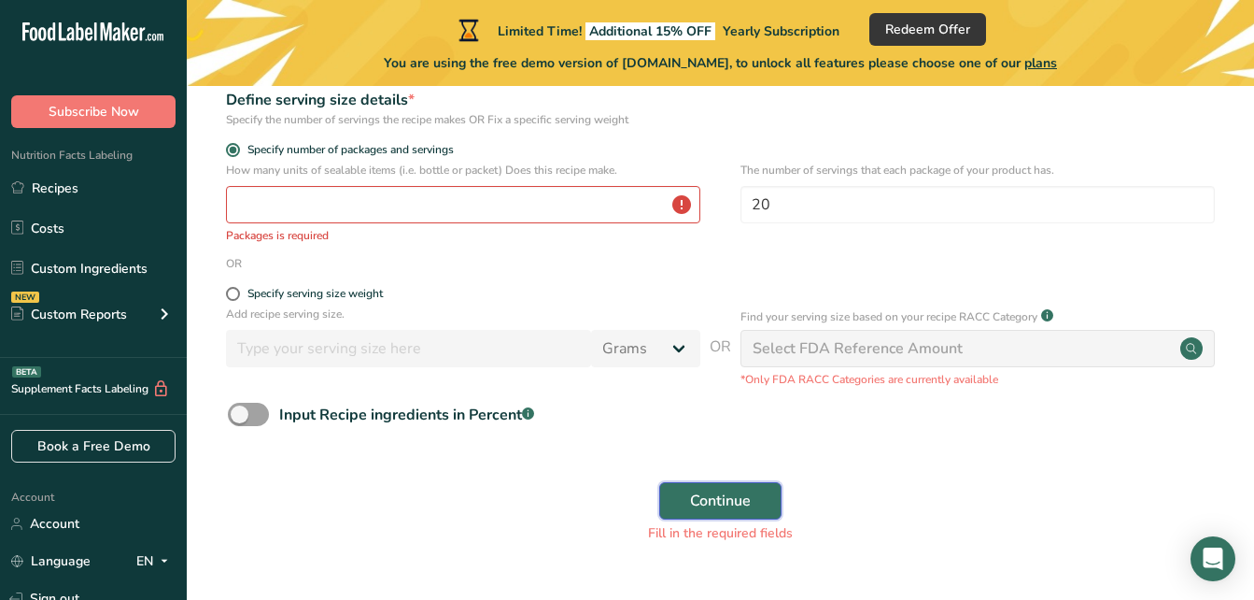
click at [755, 491] on button "Continue" at bounding box center [720, 500] width 122 height 37
click at [310, 195] on input "number" at bounding box center [463, 204] width 474 height 37
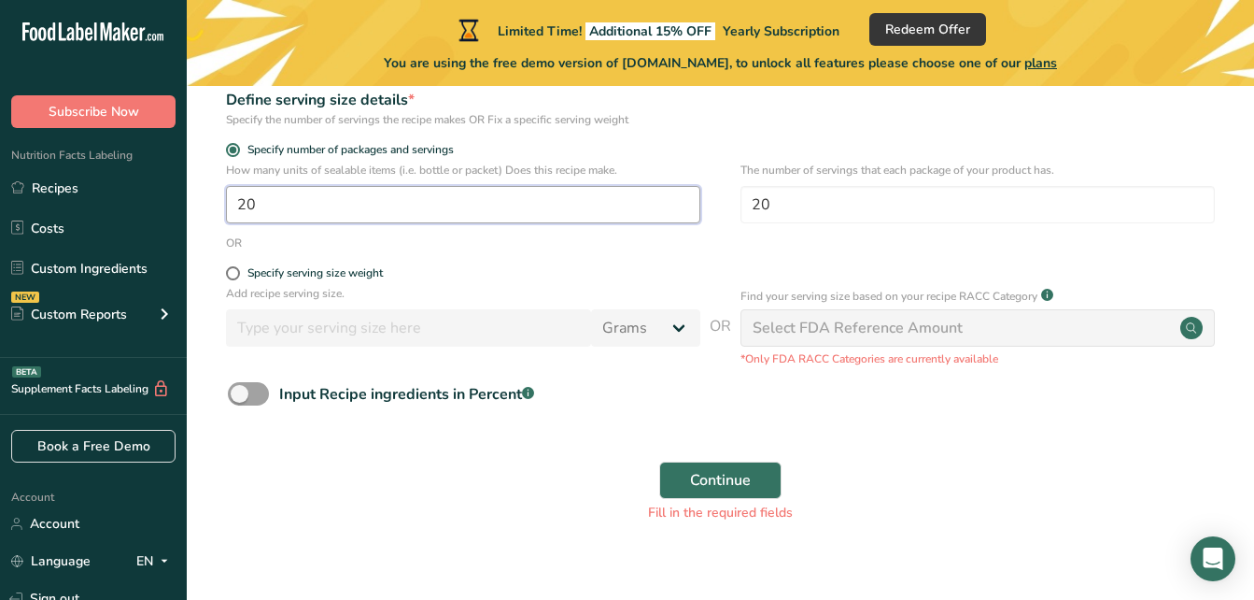
click at [427, 205] on input "20" at bounding box center [463, 204] width 474 height 37
type input "1"
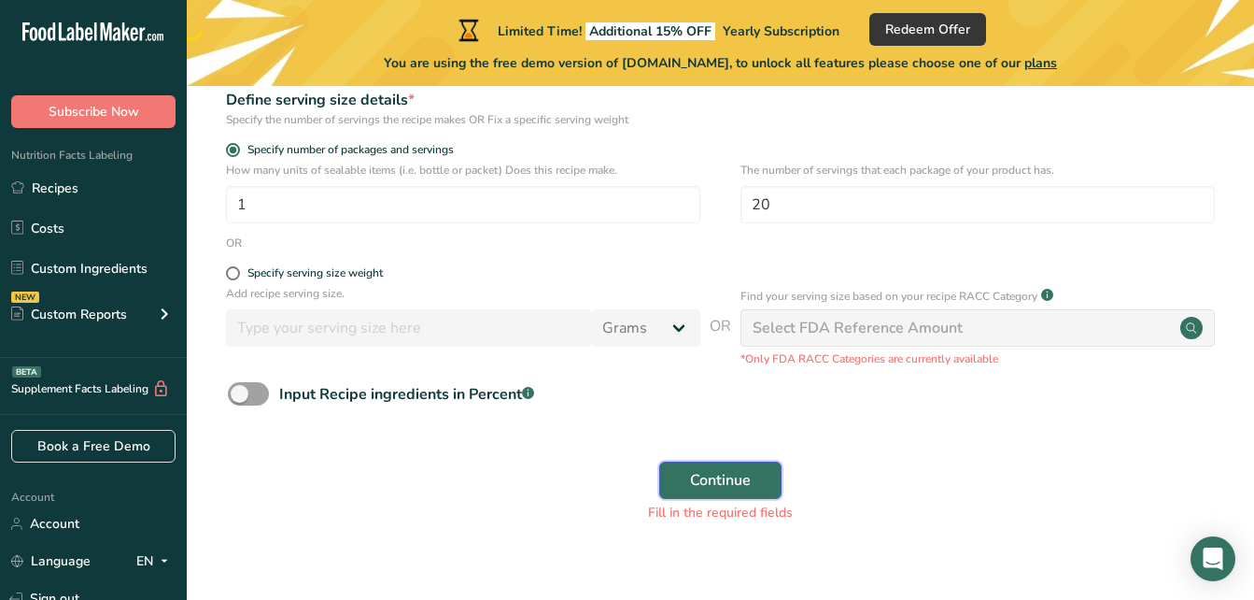
click at [719, 491] on button "Continue" at bounding box center [720, 479] width 122 height 37
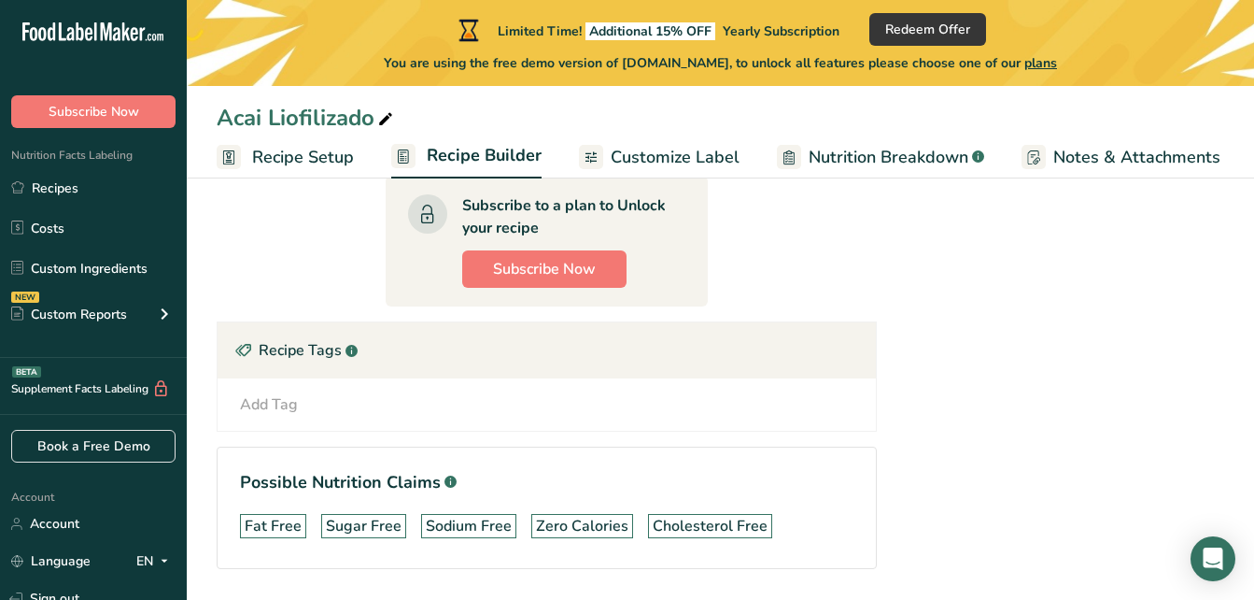
scroll to position [418, 0]
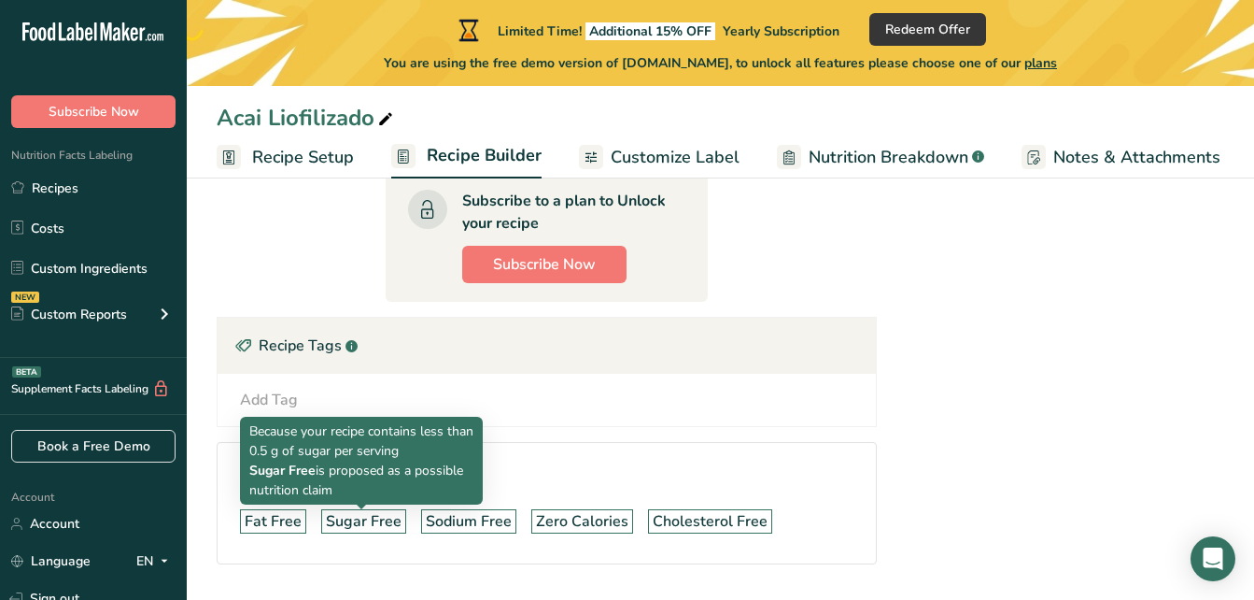
click at [346, 522] on div "Sugar Free" at bounding box center [364, 521] width 76 height 22
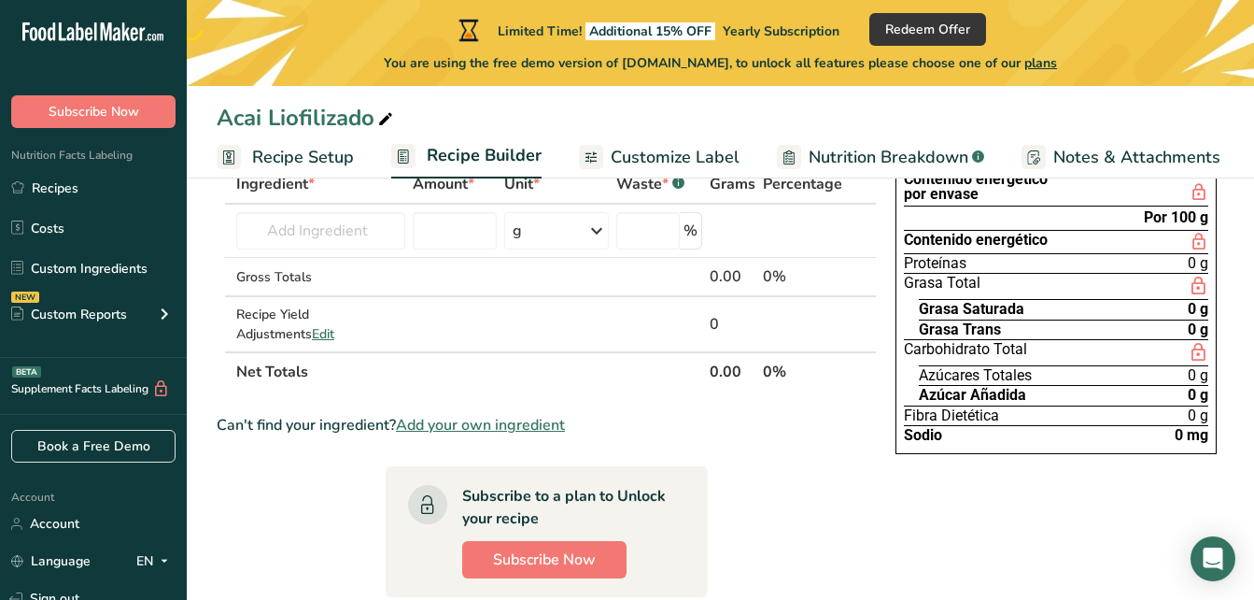
scroll to position [122, 0]
